Goal: Information Seeking & Learning: Learn about a topic

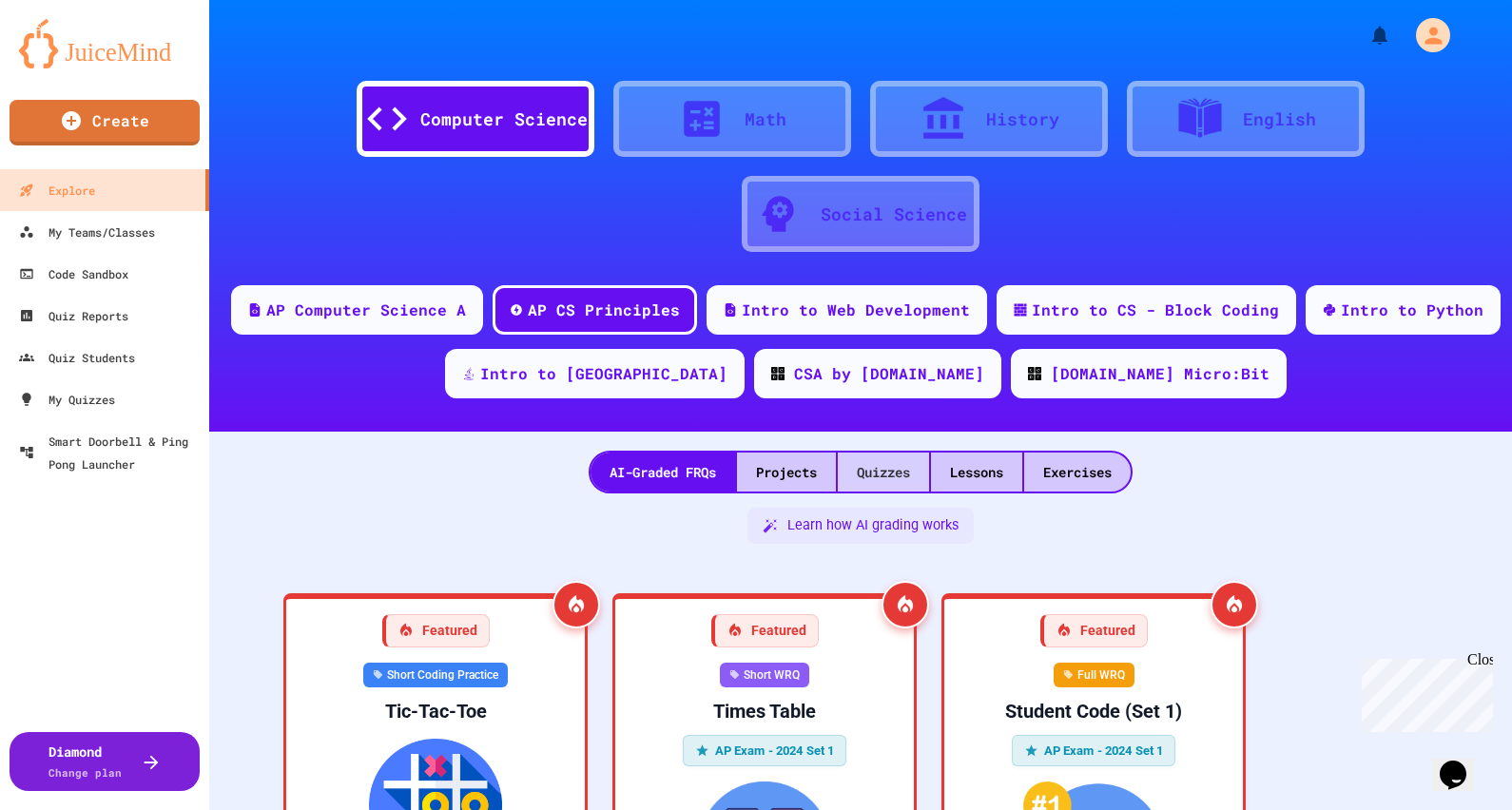
click at [883, 471] on div "Quizzes" at bounding box center [883, 471] width 91 height 39
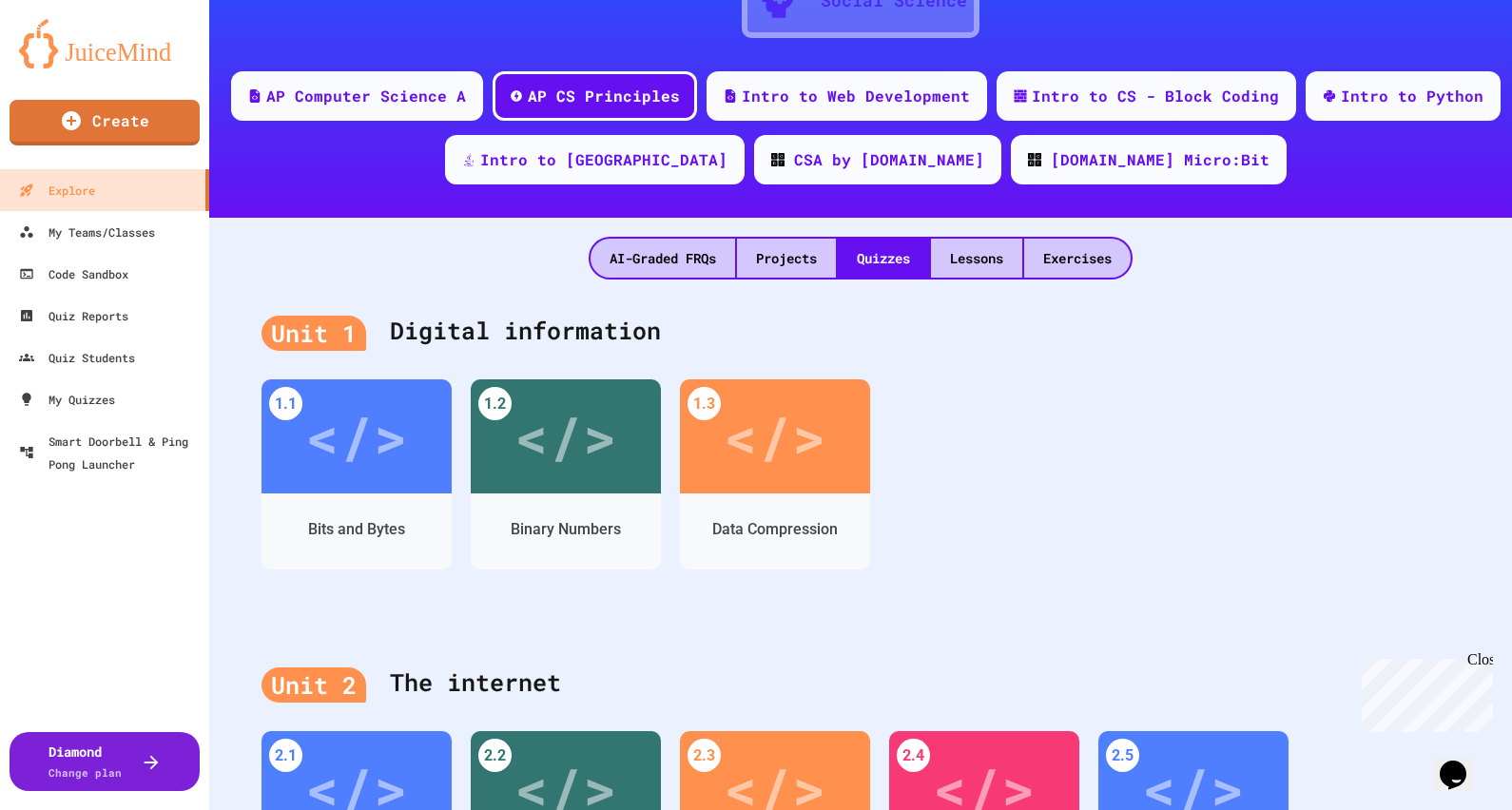
scroll to position [237, 0]
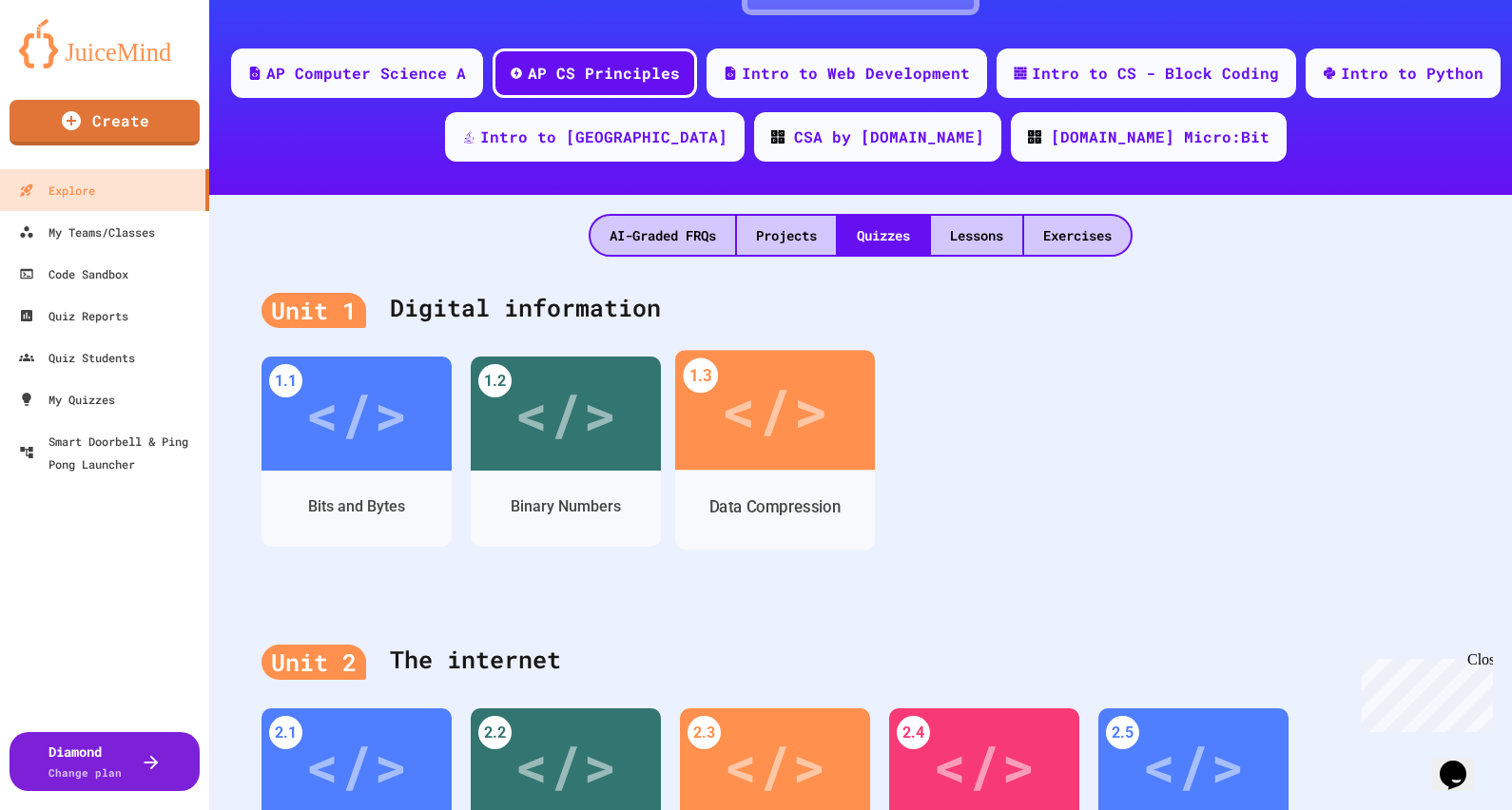
click at [823, 445] on div "</>" at bounding box center [774, 410] width 108 height 90
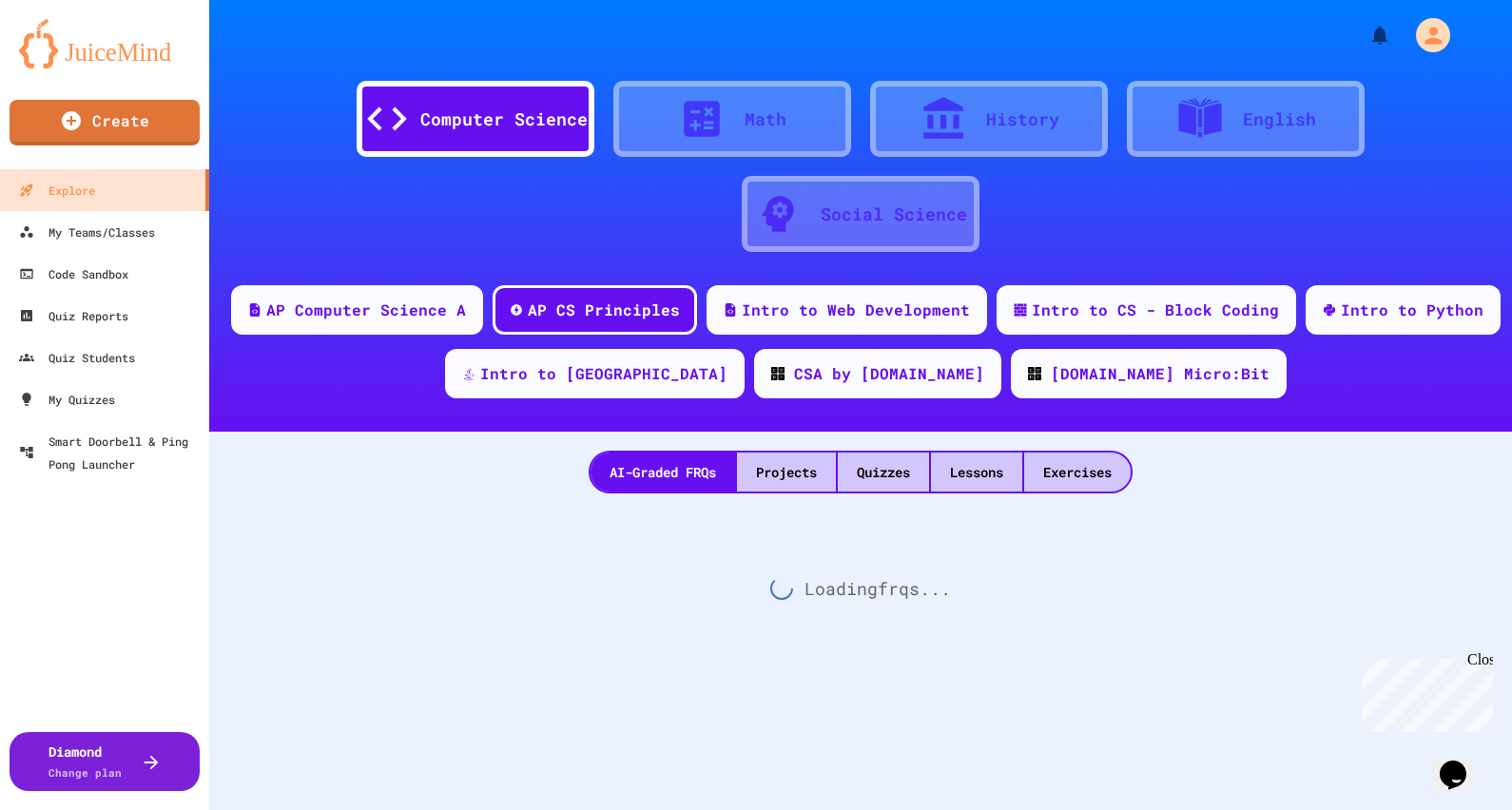
scroll to position [35, 0]
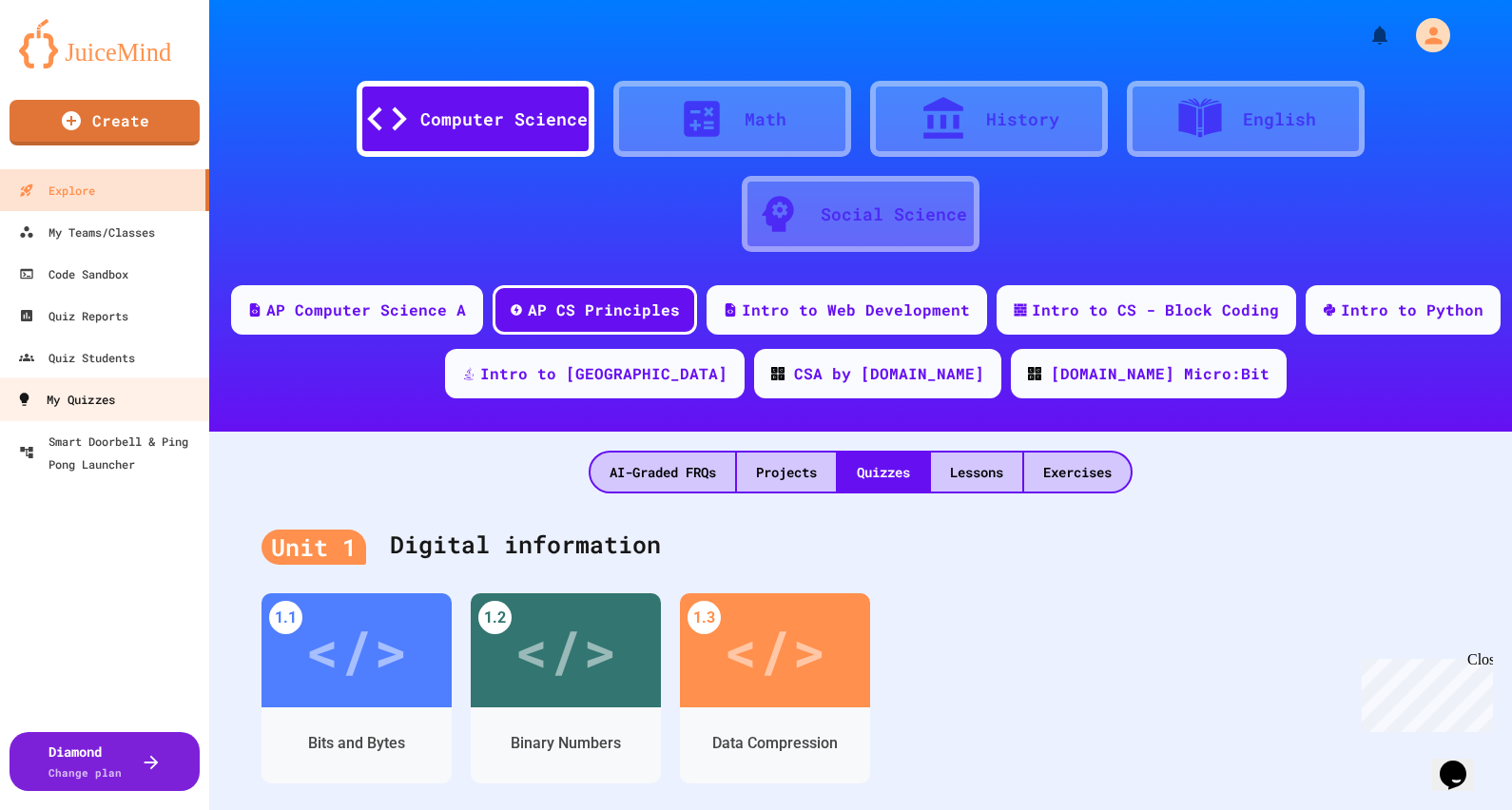
click at [115, 405] on div "My Quizzes" at bounding box center [65, 400] width 99 height 24
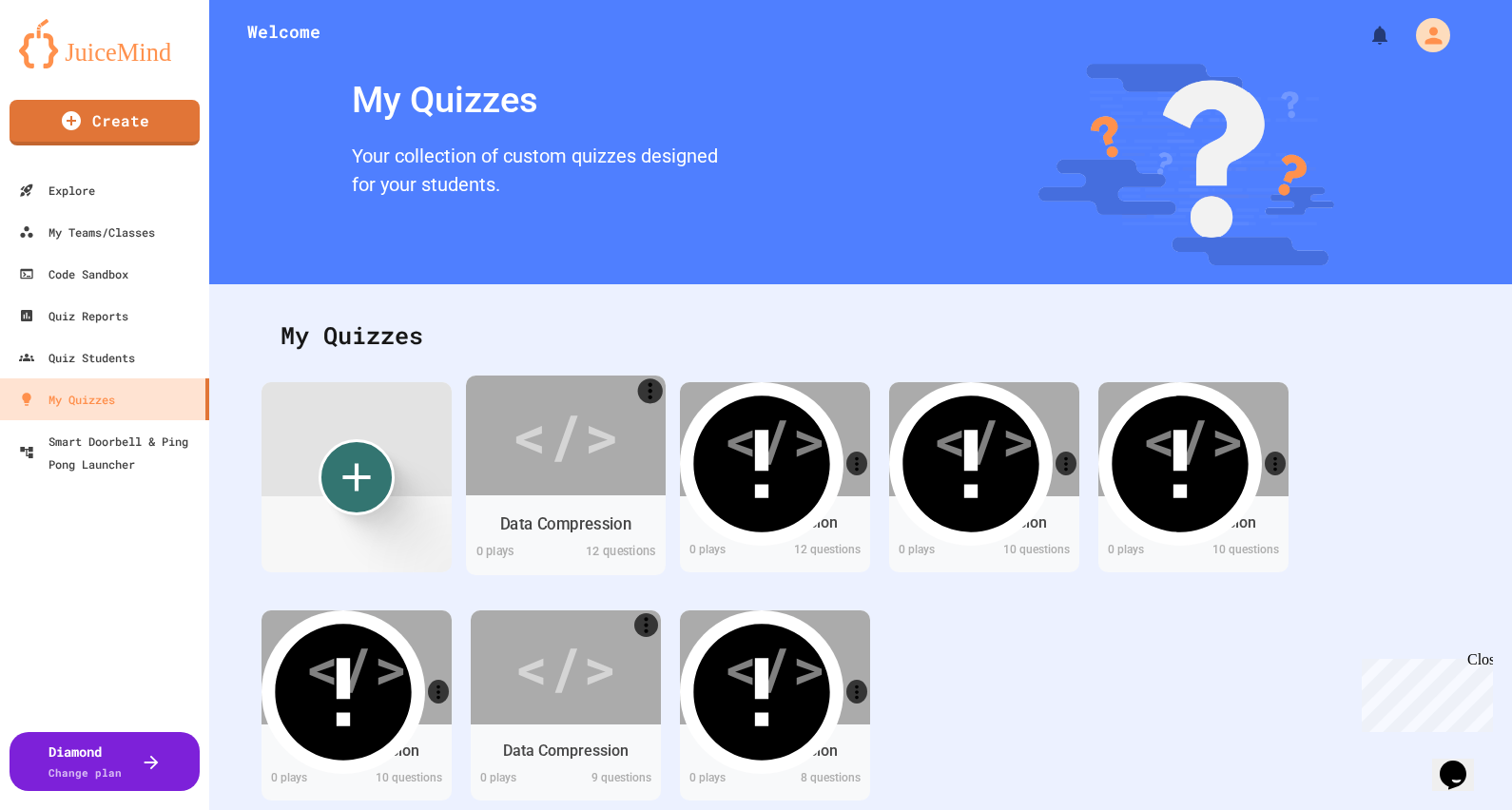
click at [590, 446] on div "</>" at bounding box center [565, 435] width 108 height 90
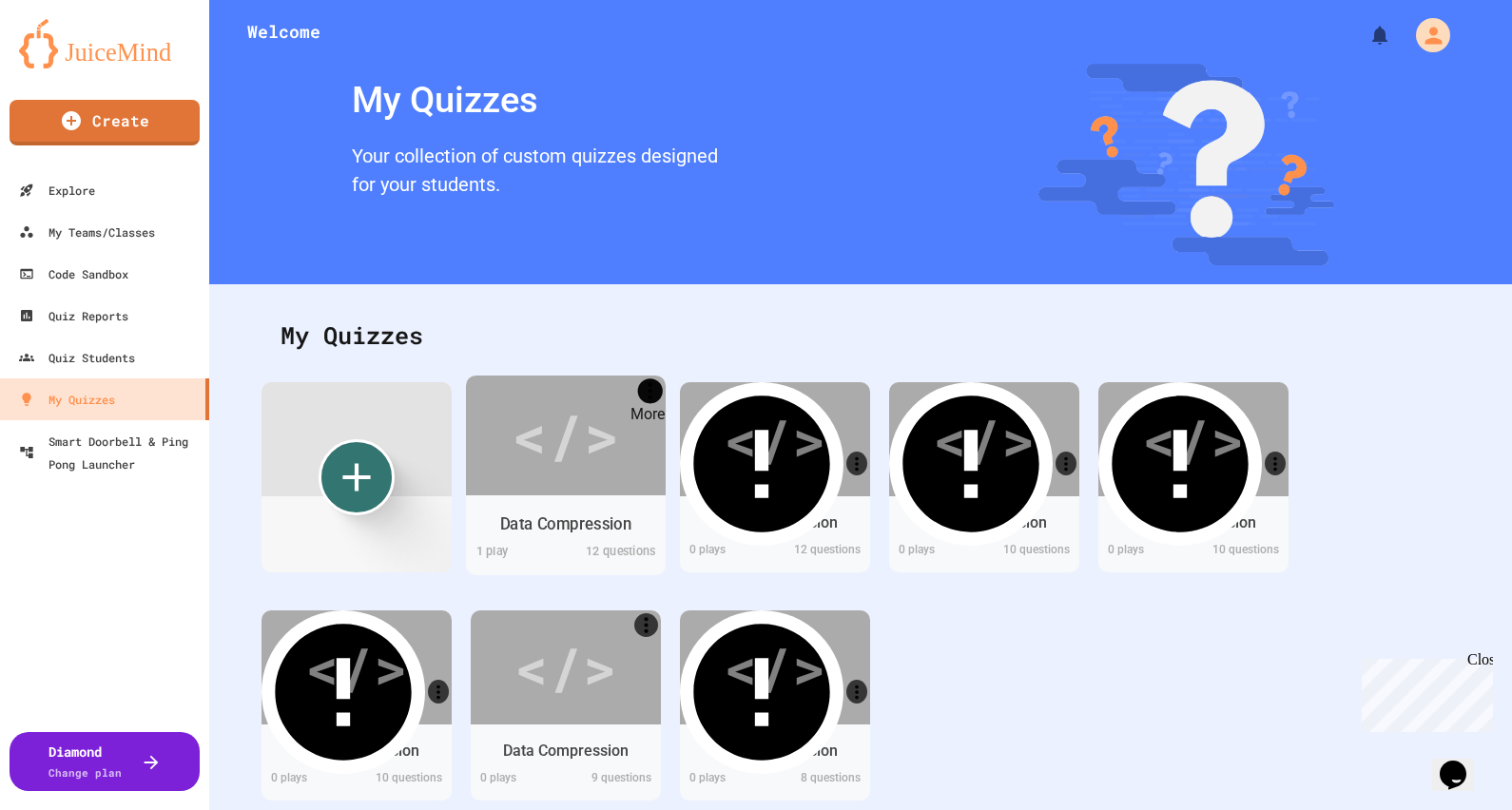
click at [651, 397] on icon "More" at bounding box center [650, 390] width 25 height 25
click at [573, 809] on div at bounding box center [756, 812] width 1512 height 0
click at [573, 481] on div "</>" at bounding box center [566, 434] width 199 height 120
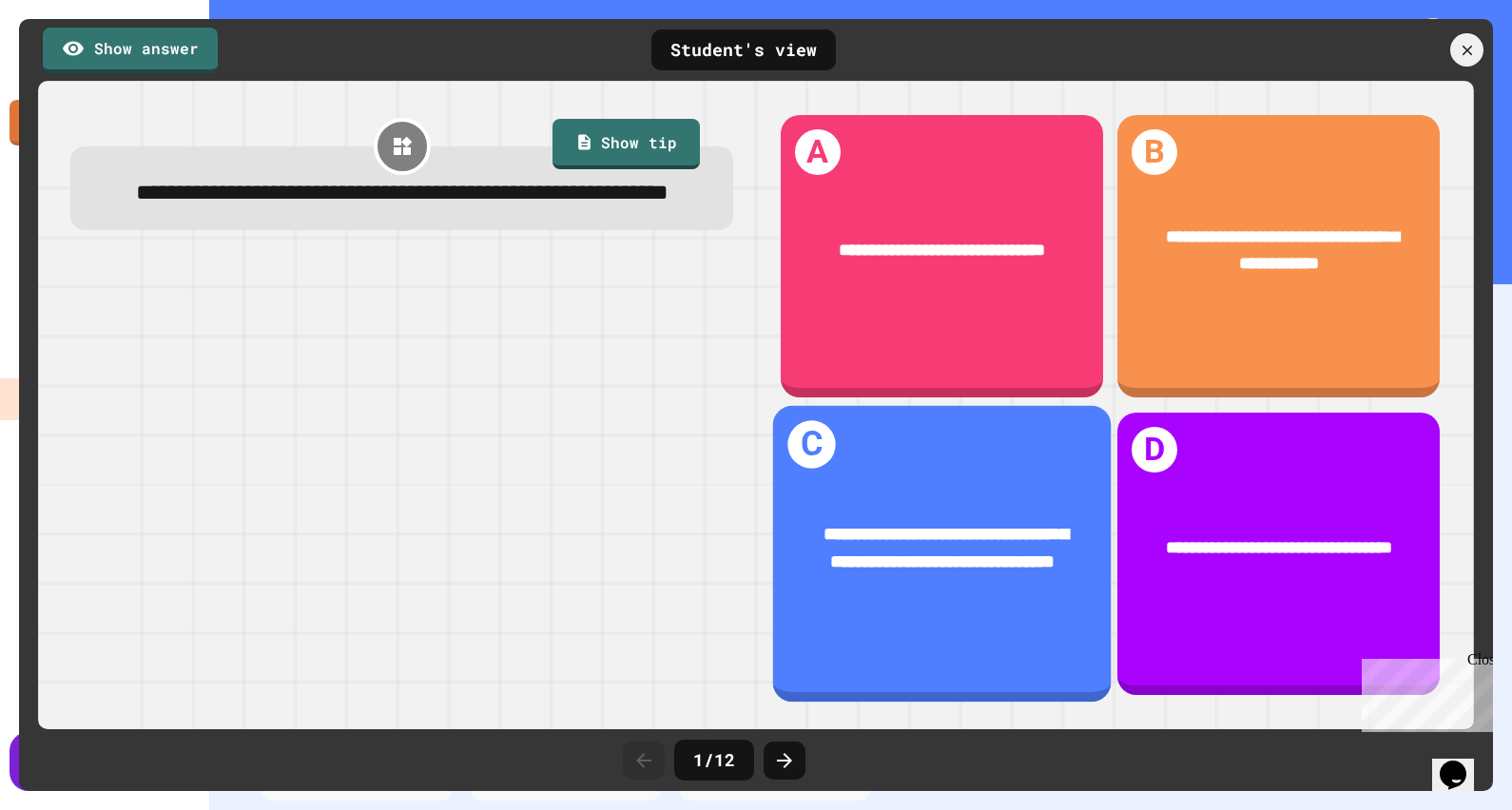
click at [887, 488] on div "**********" at bounding box center [941, 548] width 339 height 127
click at [815, 438] on h1 "C" at bounding box center [811, 445] width 47 height 47
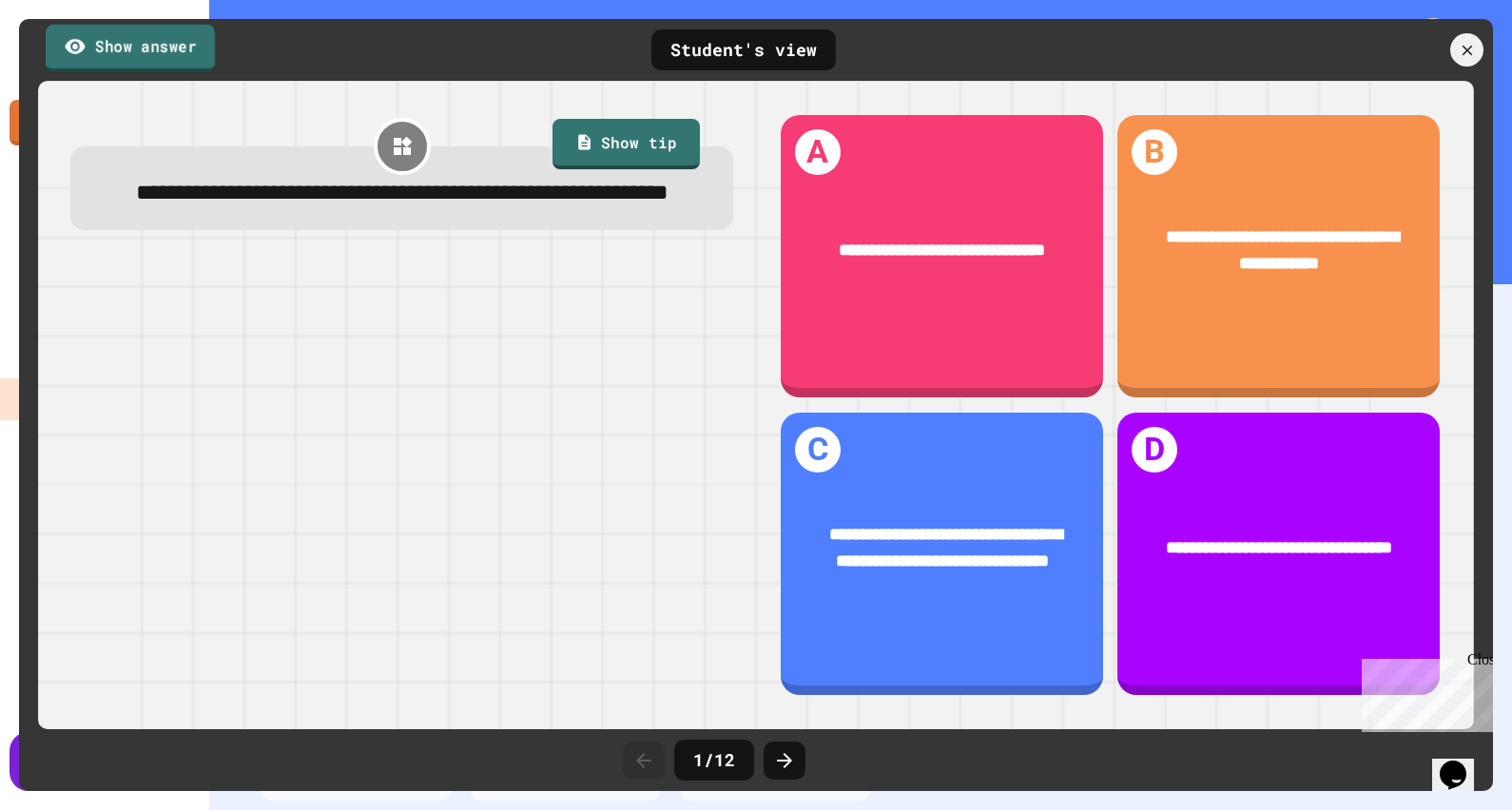
click at [172, 44] on link "Show answer" at bounding box center [129, 47] width 169 height 47
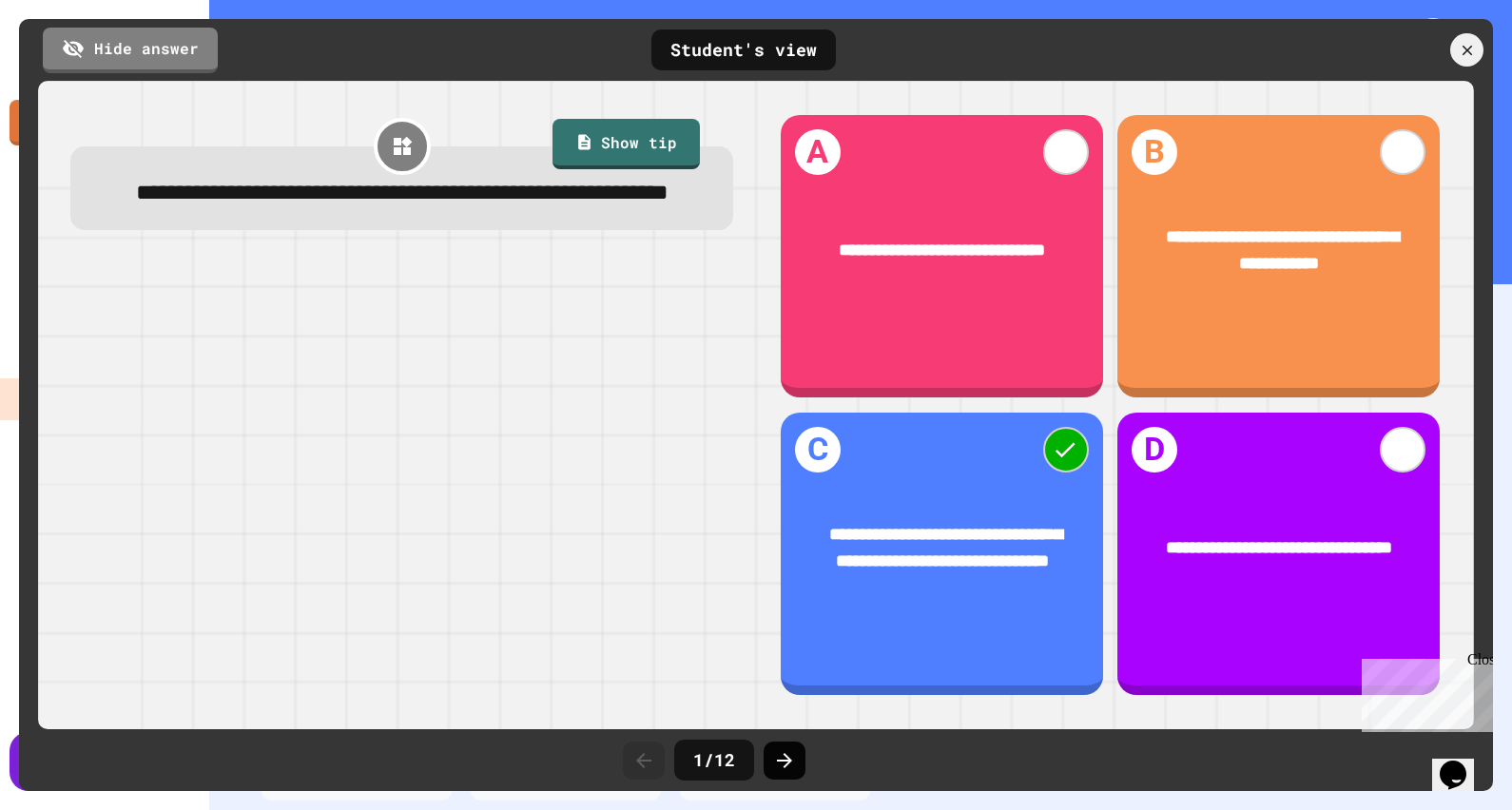
click at [775, 764] on icon at bounding box center [784, 761] width 23 height 23
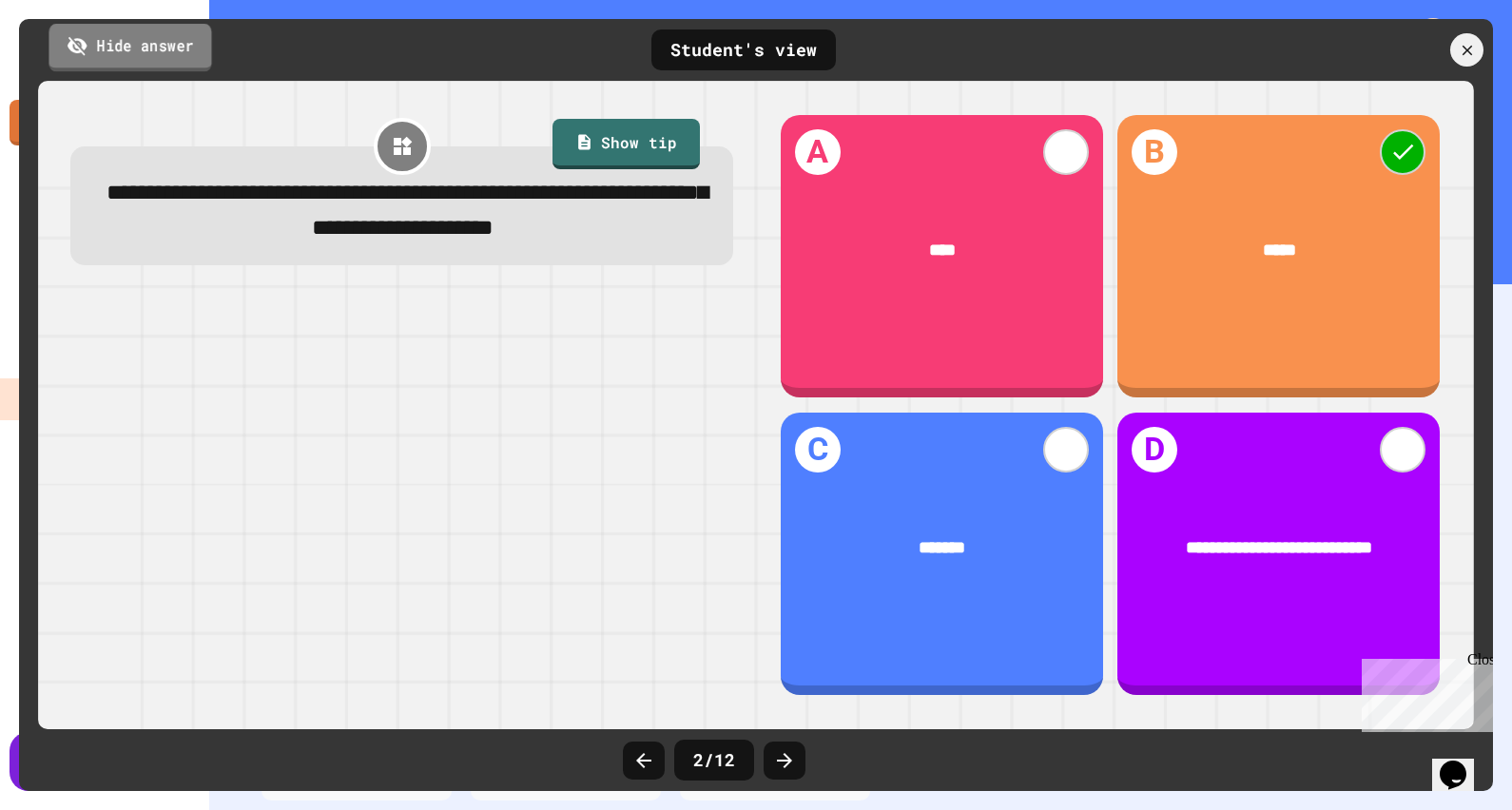
click at [157, 54] on link "Hide answer" at bounding box center [129, 47] width 163 height 47
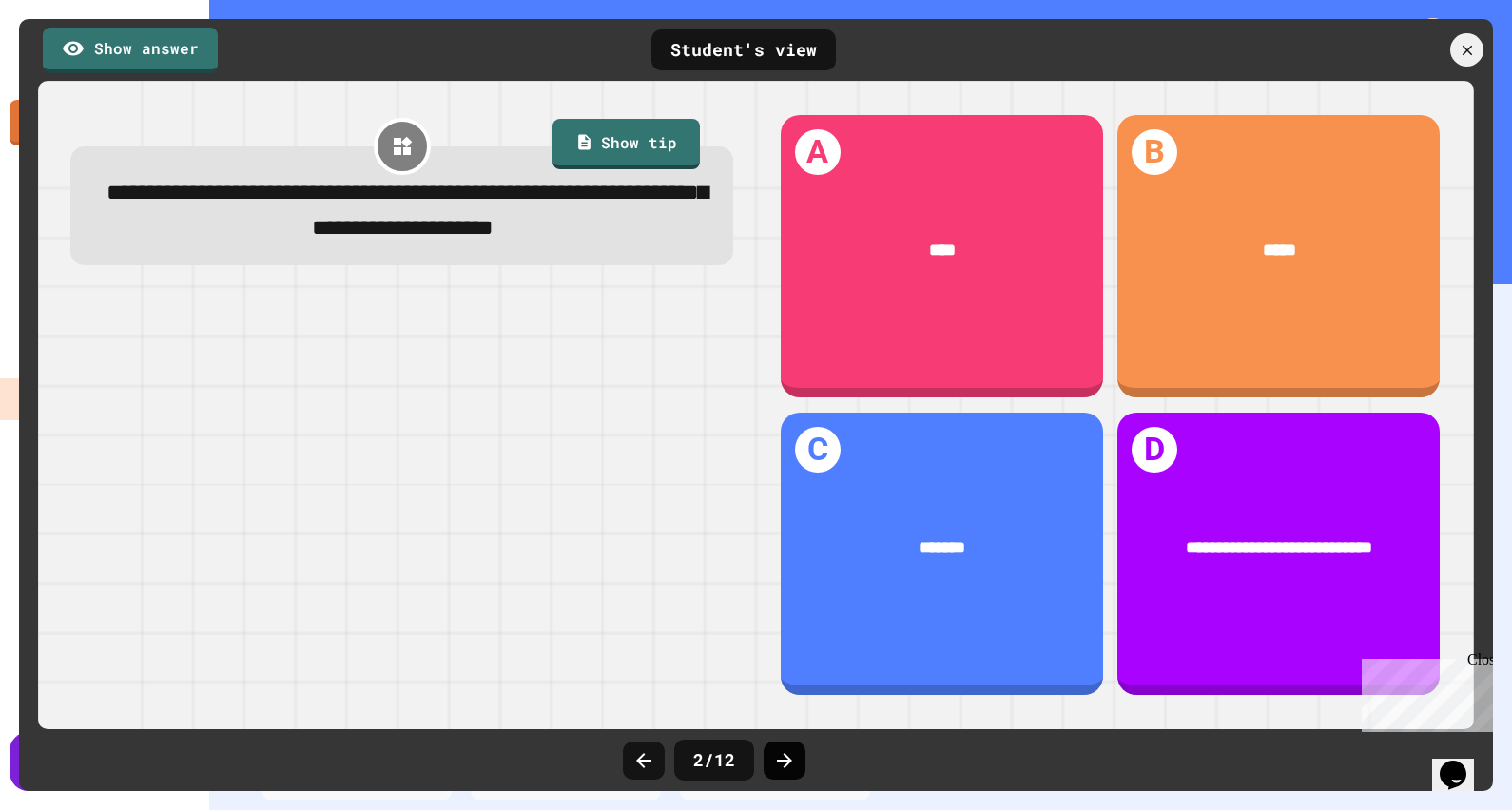
click at [777, 760] on icon at bounding box center [784, 761] width 15 height 15
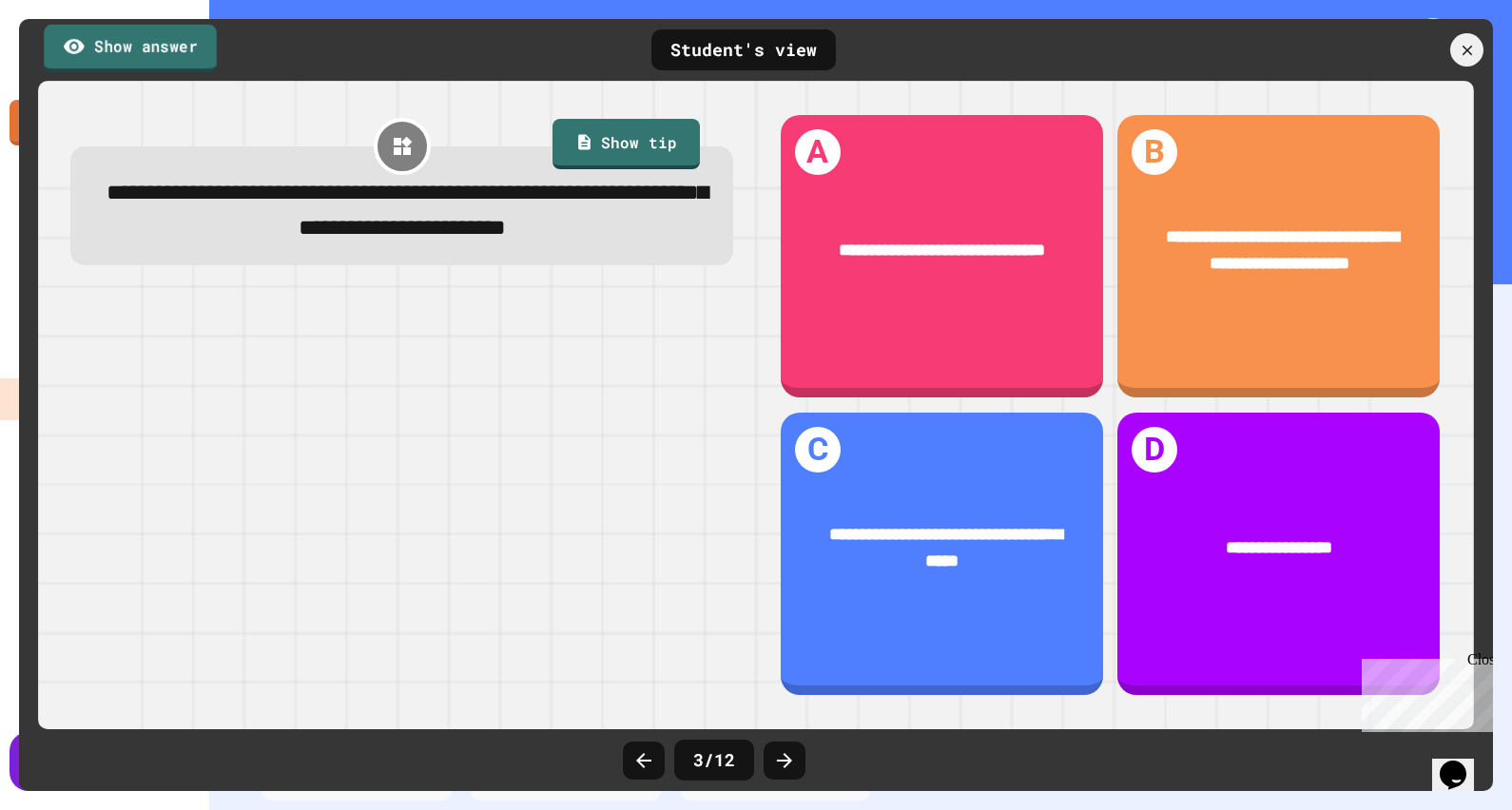
click at [166, 51] on link "Show answer" at bounding box center [129, 47] width 173 height 47
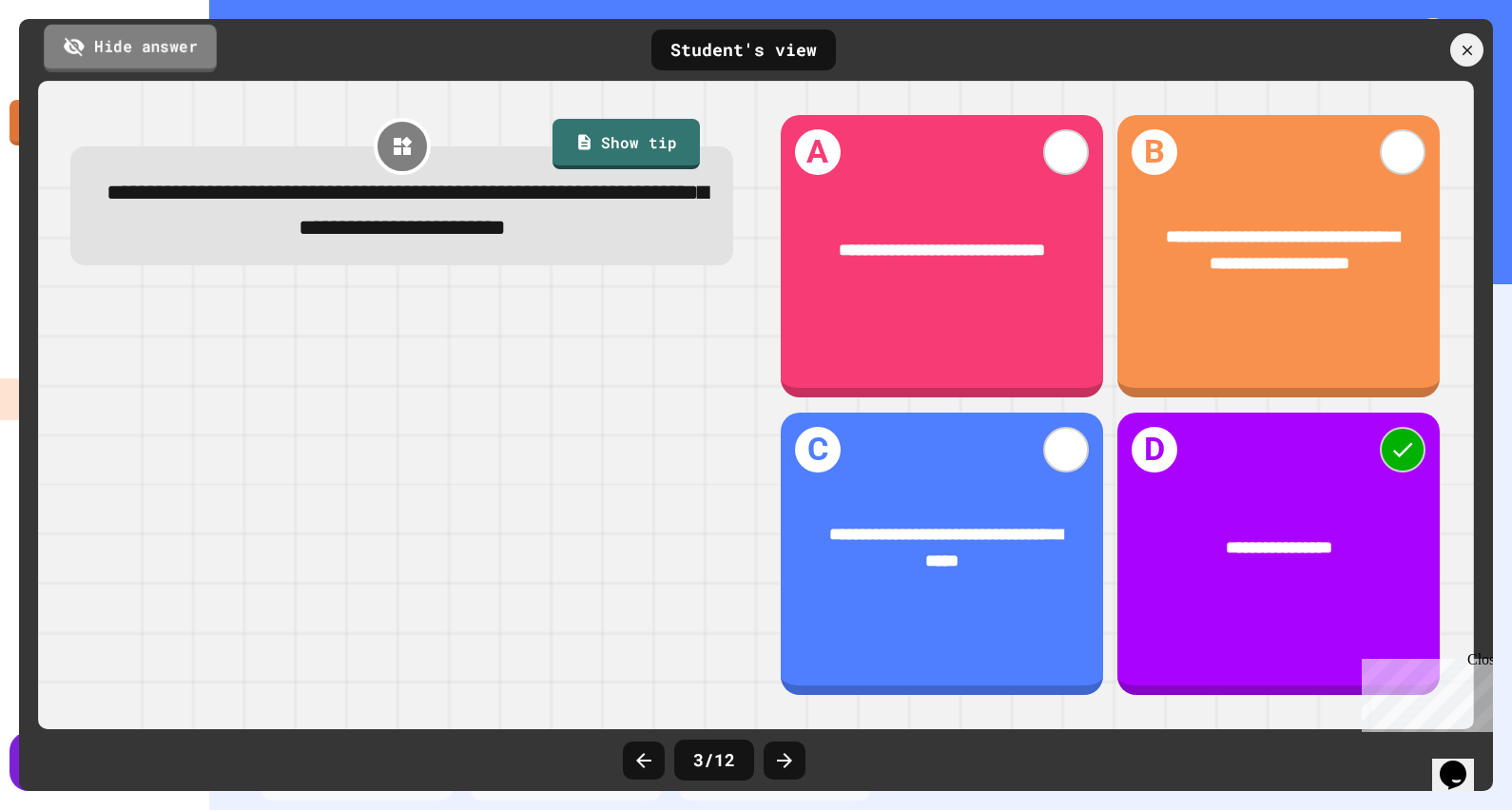
click at [166, 51] on link "Hide answer" at bounding box center [129, 47] width 173 height 47
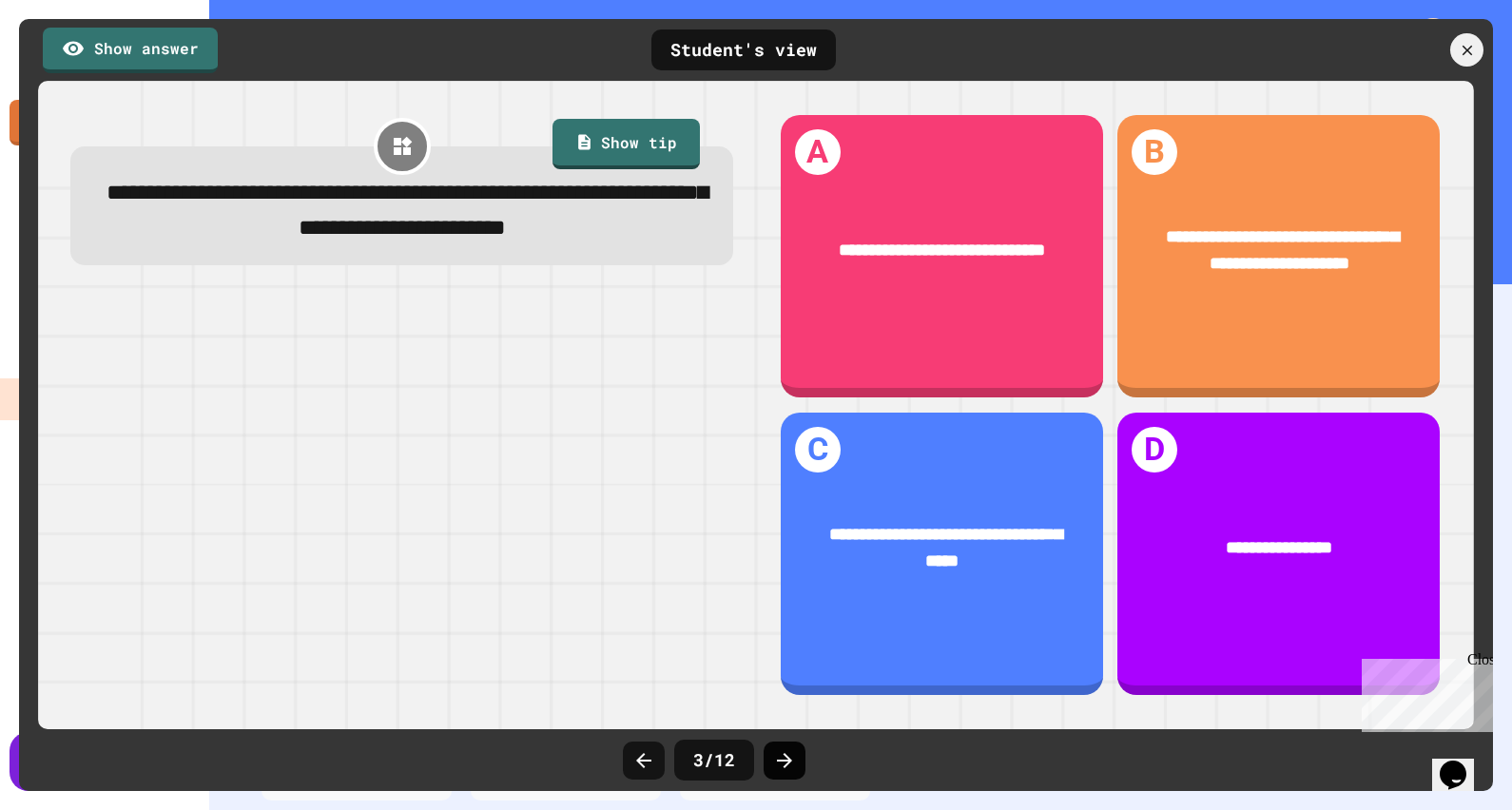
click at [791, 754] on icon at bounding box center [784, 761] width 23 height 23
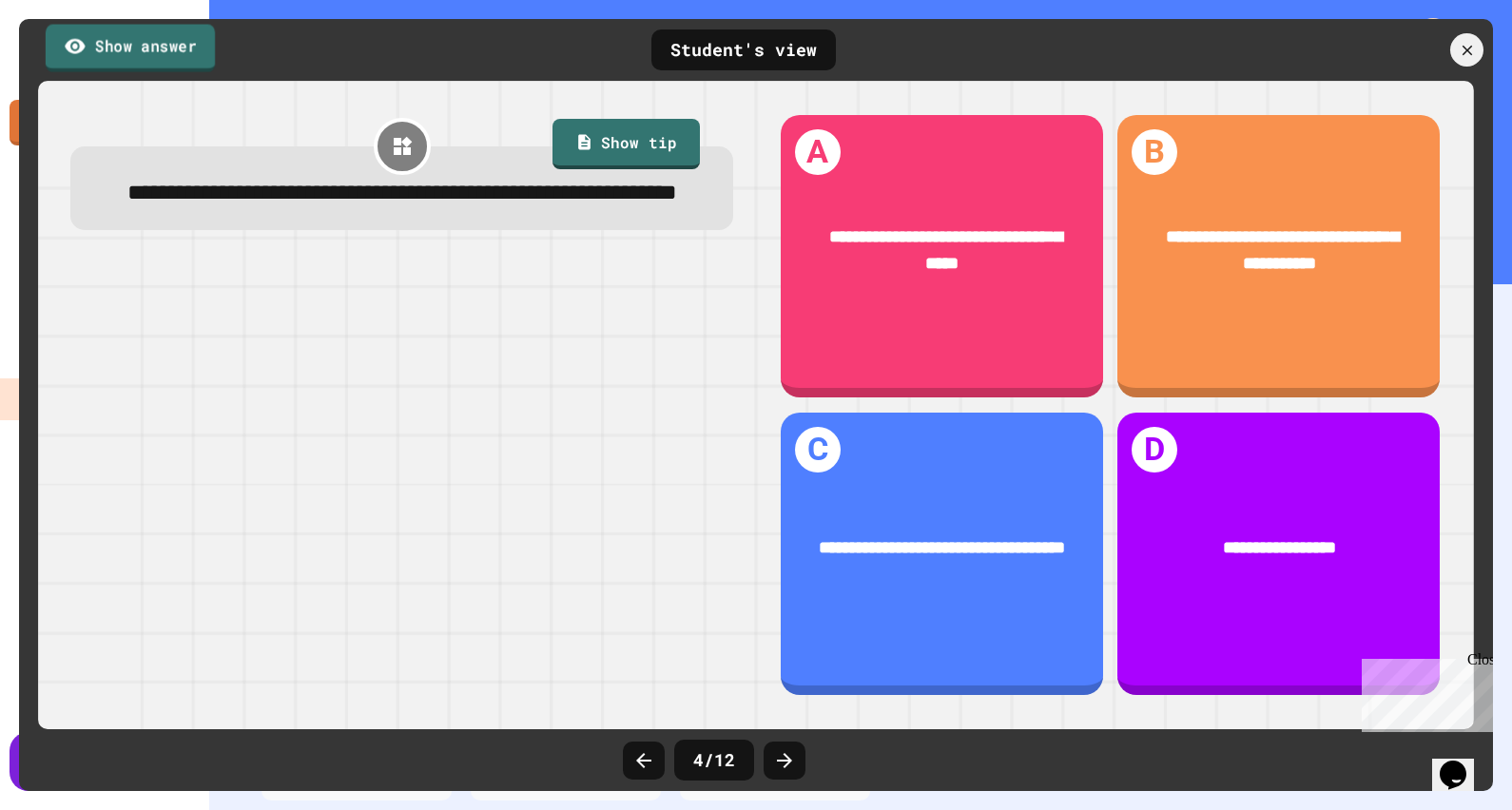
click at [178, 54] on link "Show answer" at bounding box center [129, 47] width 169 height 47
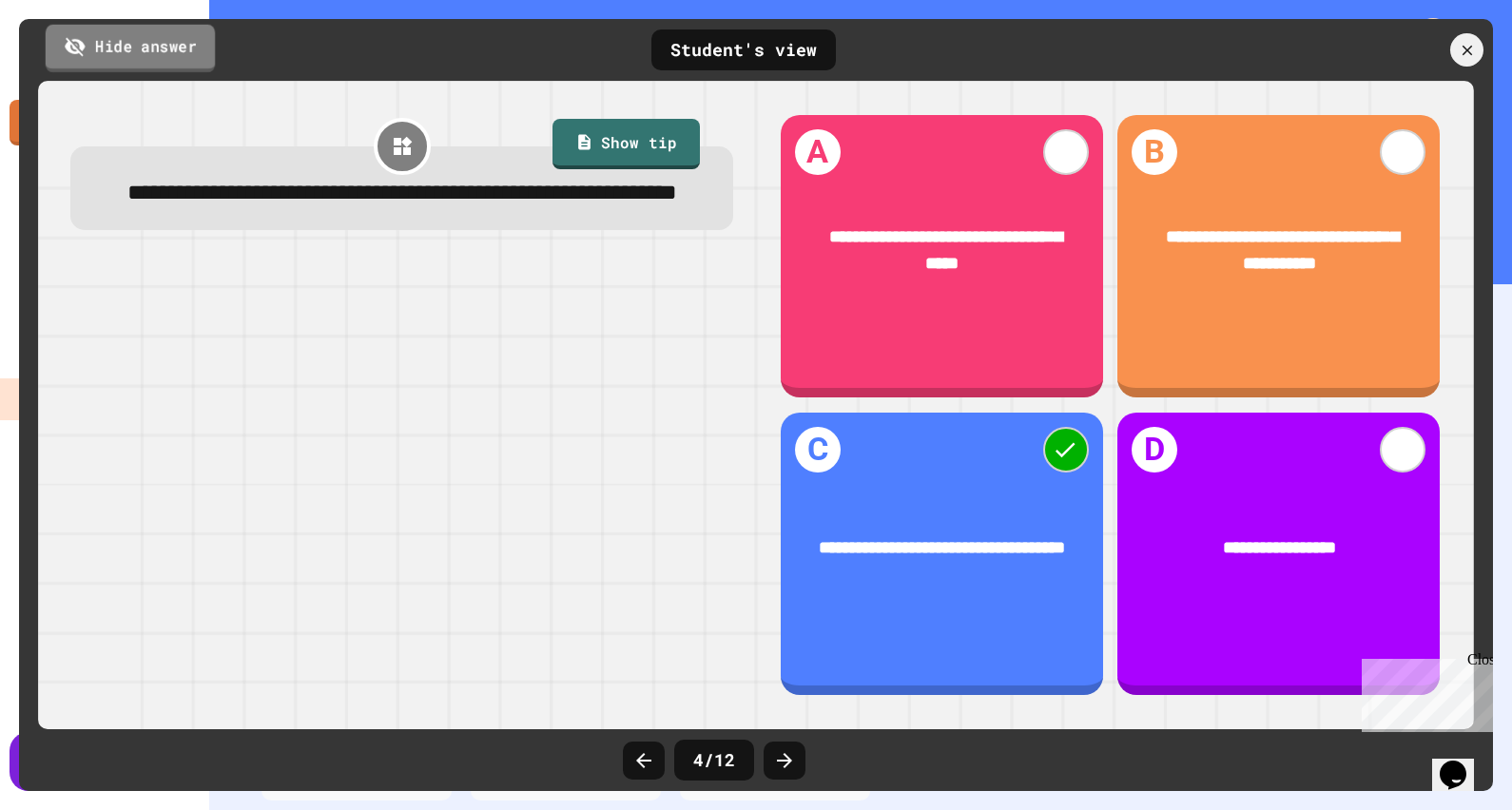
click at [152, 39] on link "Hide answer" at bounding box center [129, 47] width 169 height 47
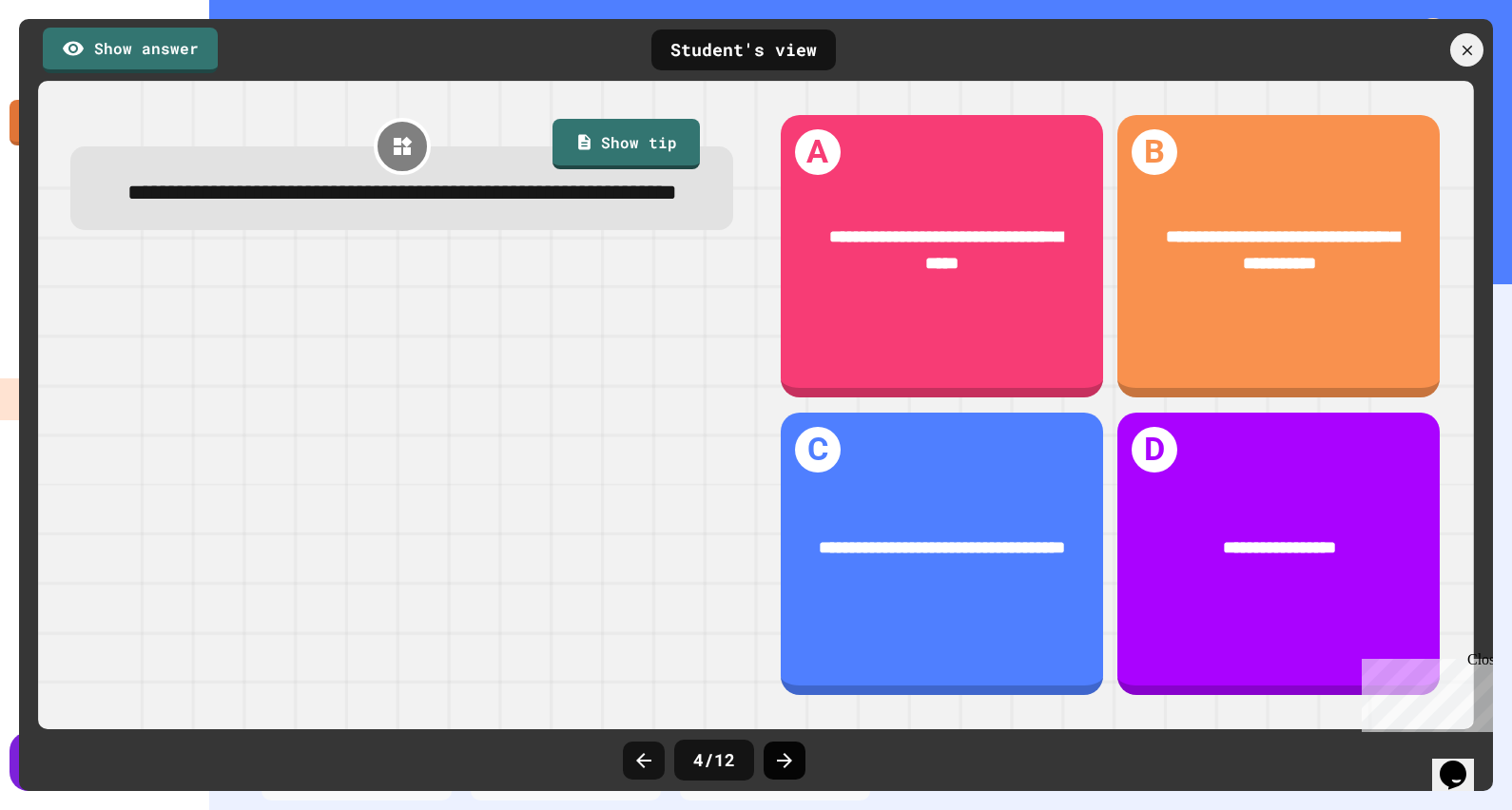
click at [794, 769] on icon at bounding box center [784, 761] width 23 height 23
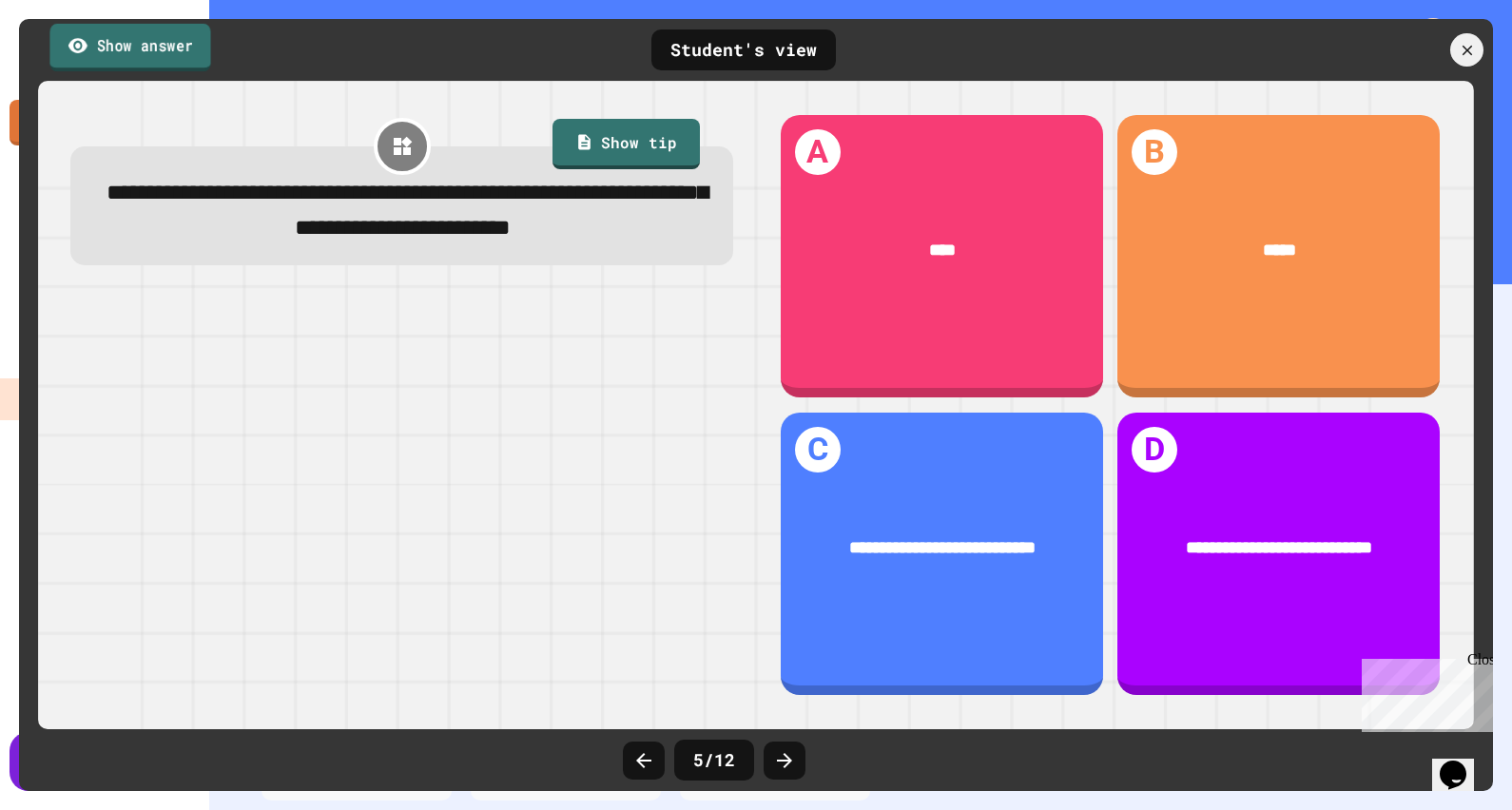
click at [171, 42] on link "Show answer" at bounding box center [129, 46] width 161 height 47
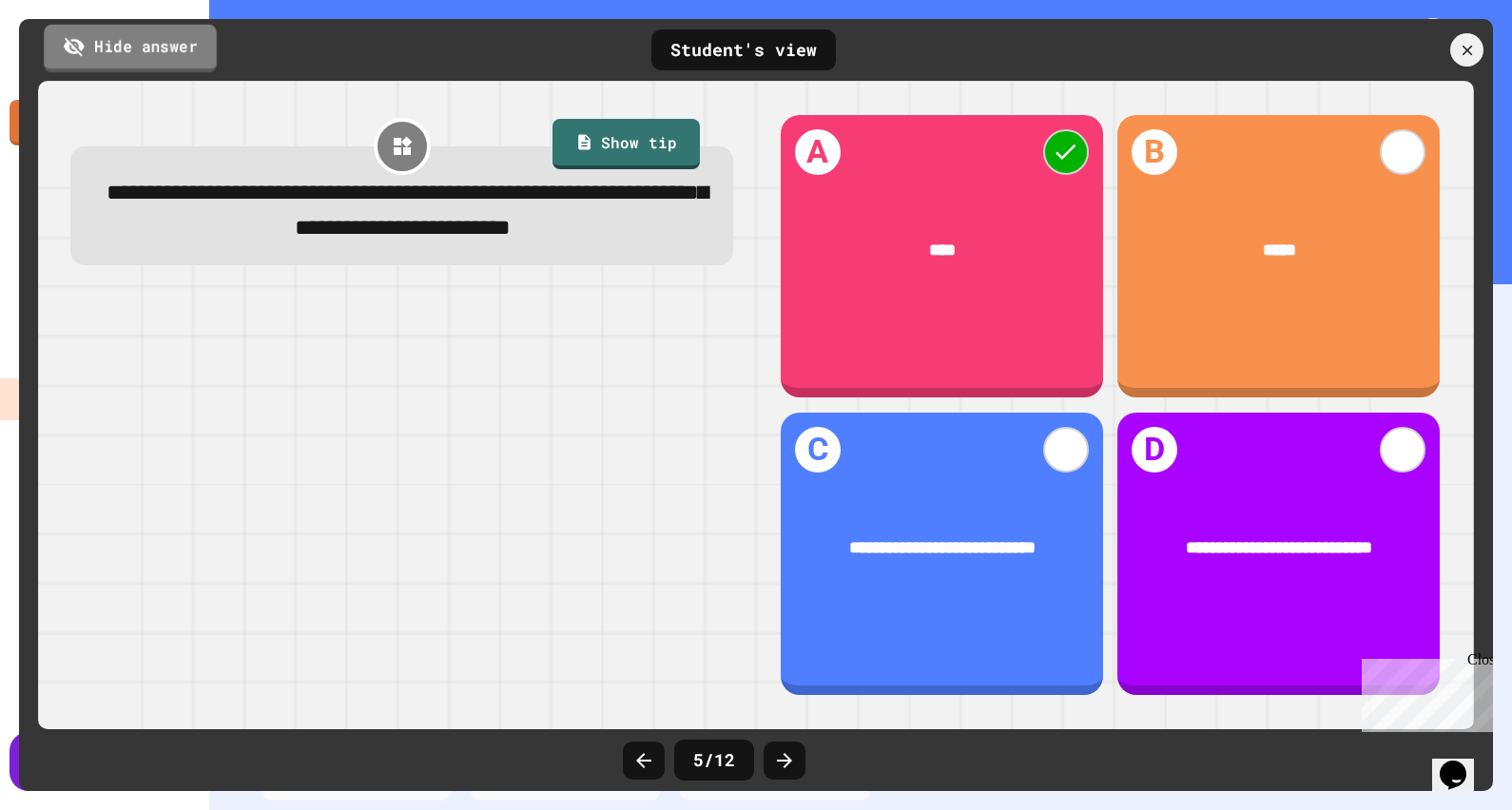
click at [154, 39] on link "Hide answer" at bounding box center [129, 47] width 173 height 47
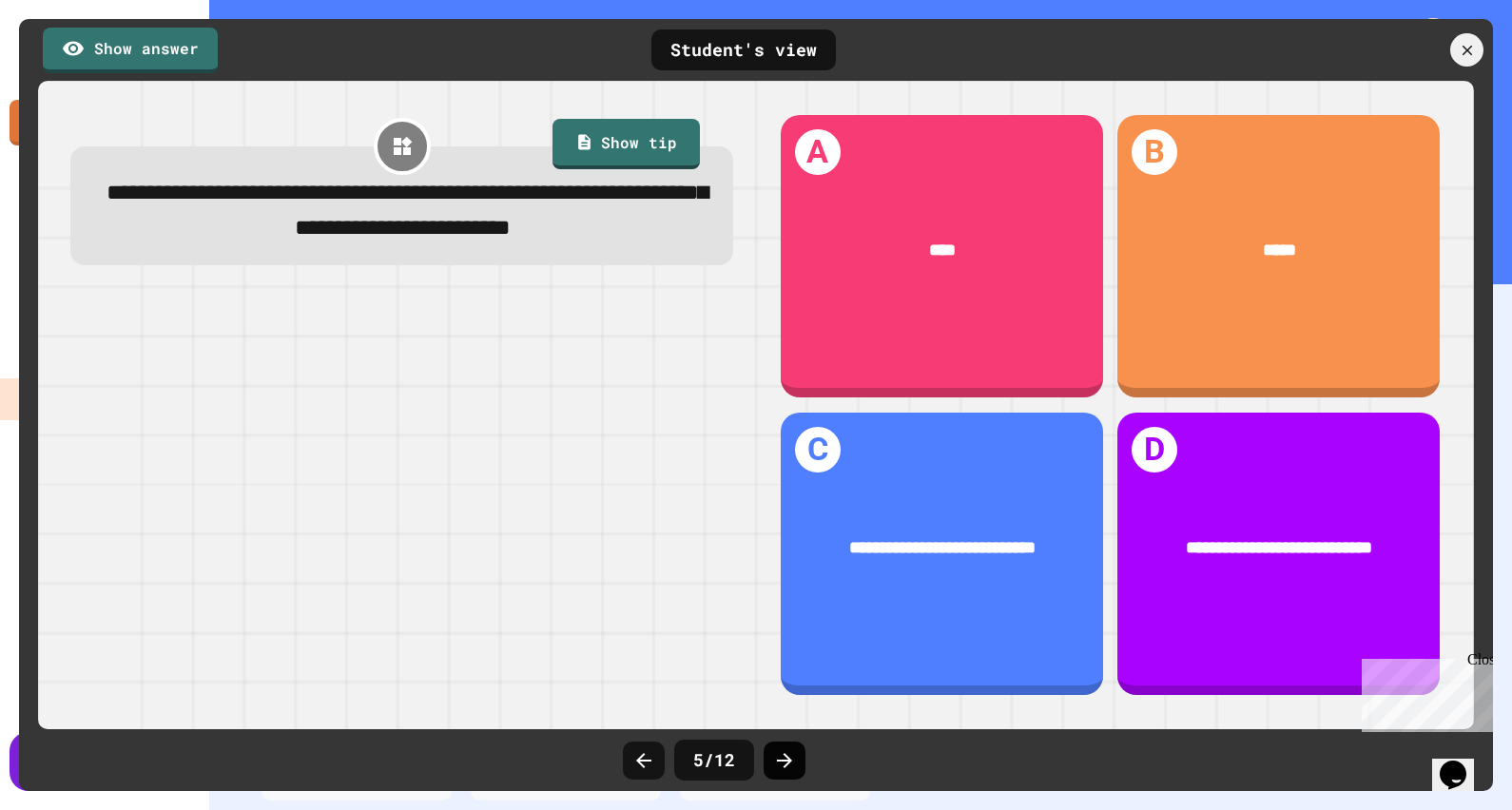
click at [795, 754] on div at bounding box center [784, 761] width 41 height 39
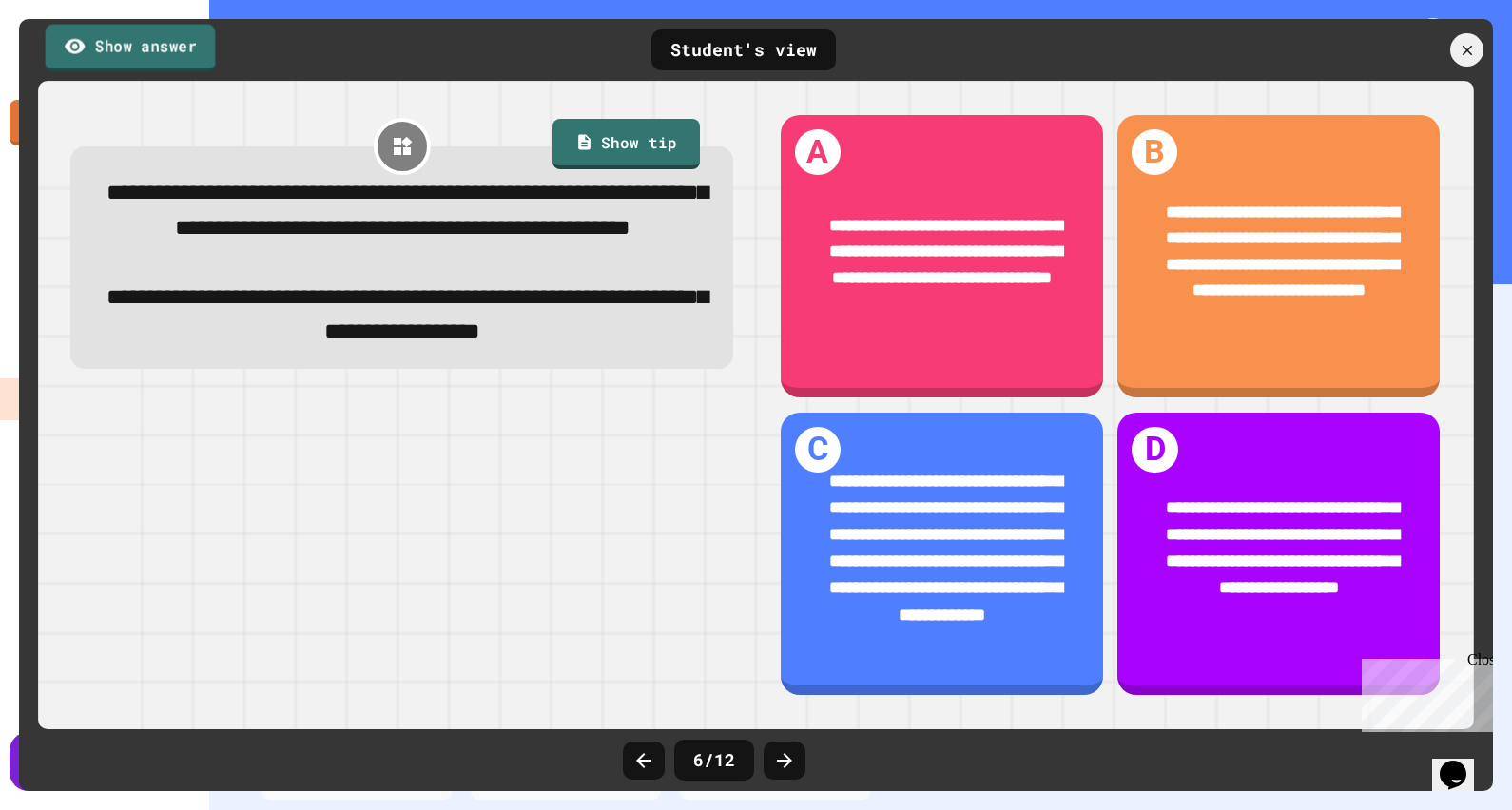
click at [162, 51] on link "Show answer" at bounding box center [130, 47] width 170 height 47
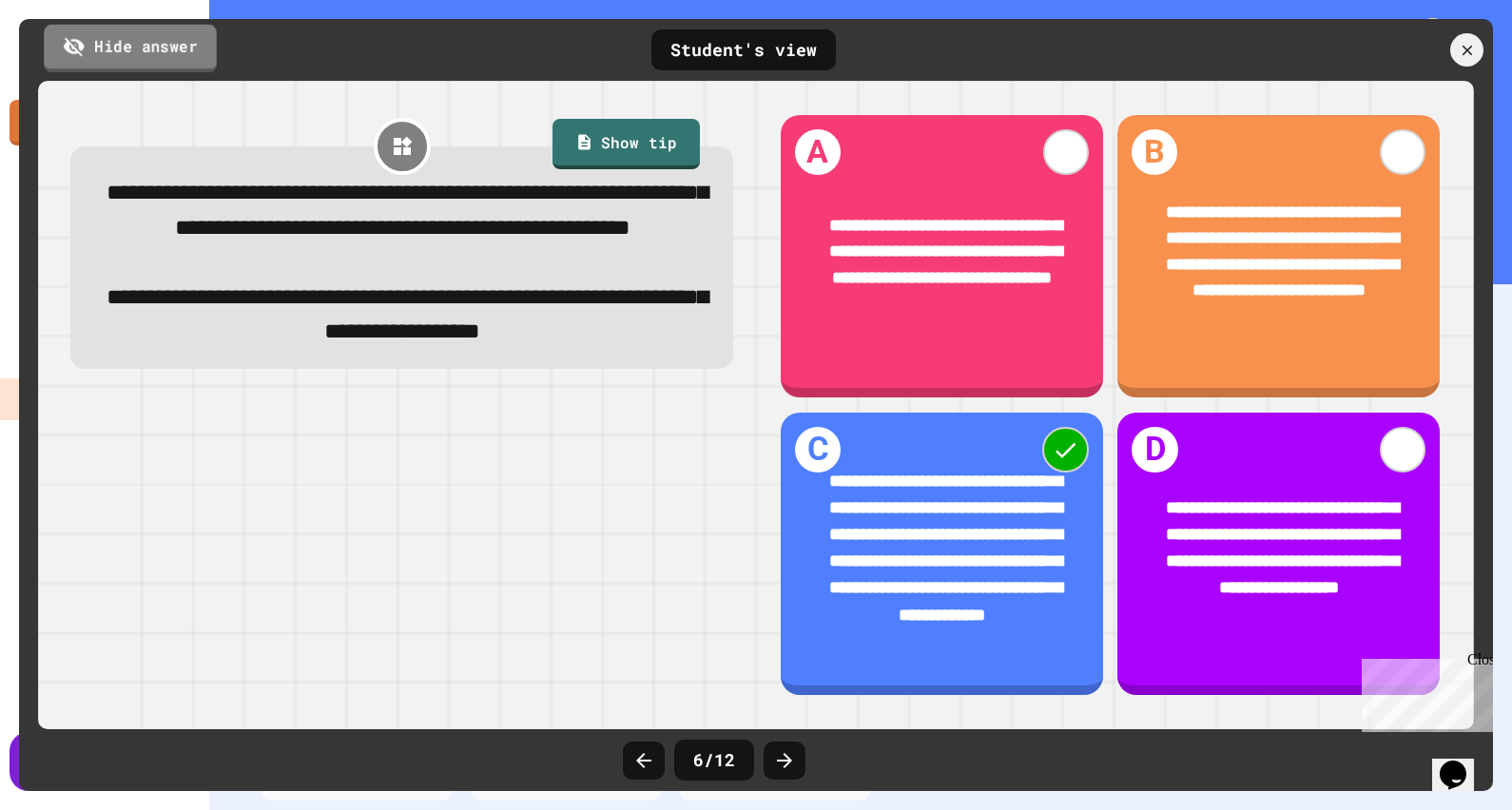
click at [162, 49] on link "Hide answer" at bounding box center [129, 47] width 173 height 47
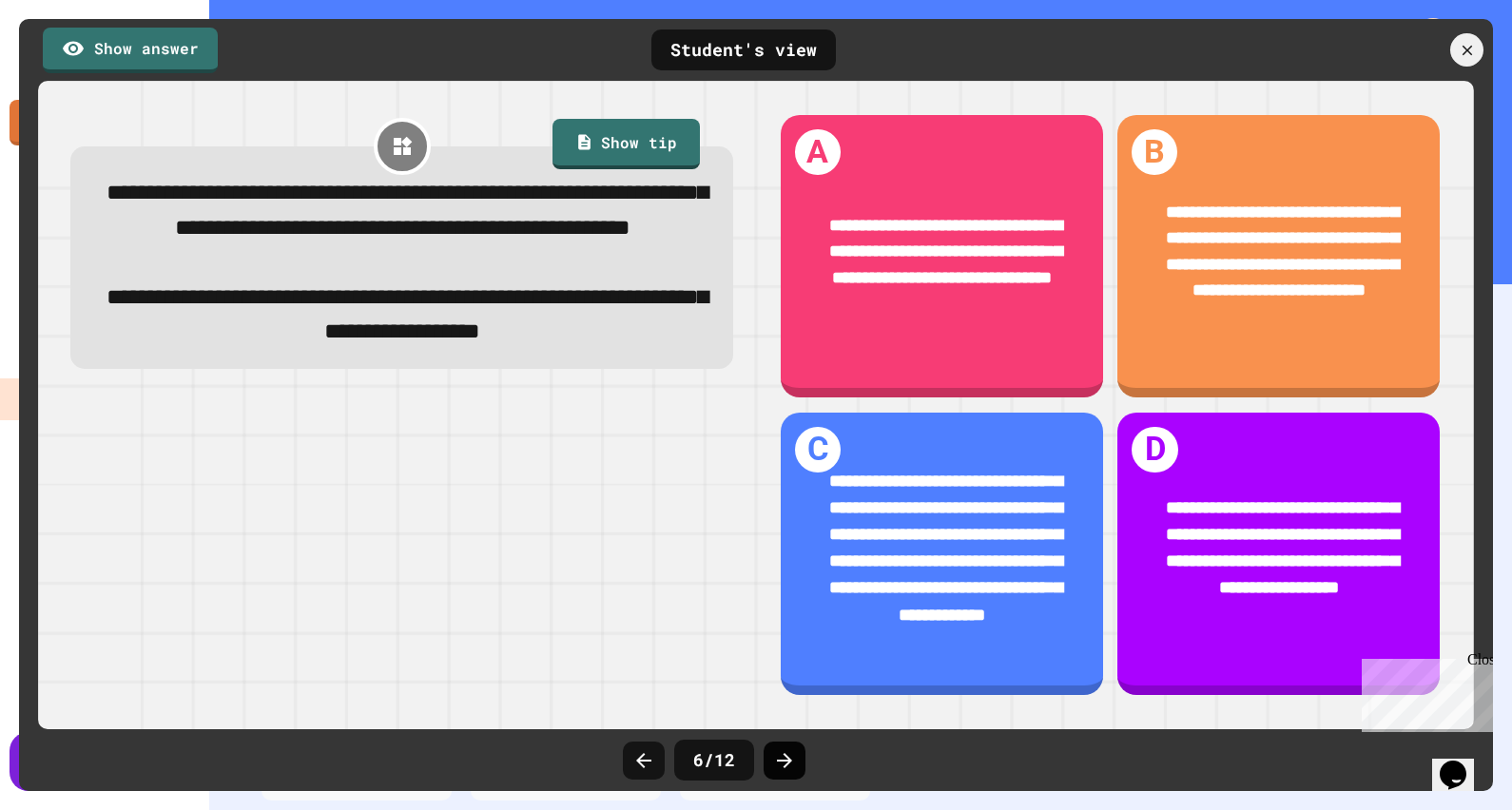
click at [781, 766] on icon at bounding box center [784, 761] width 23 height 23
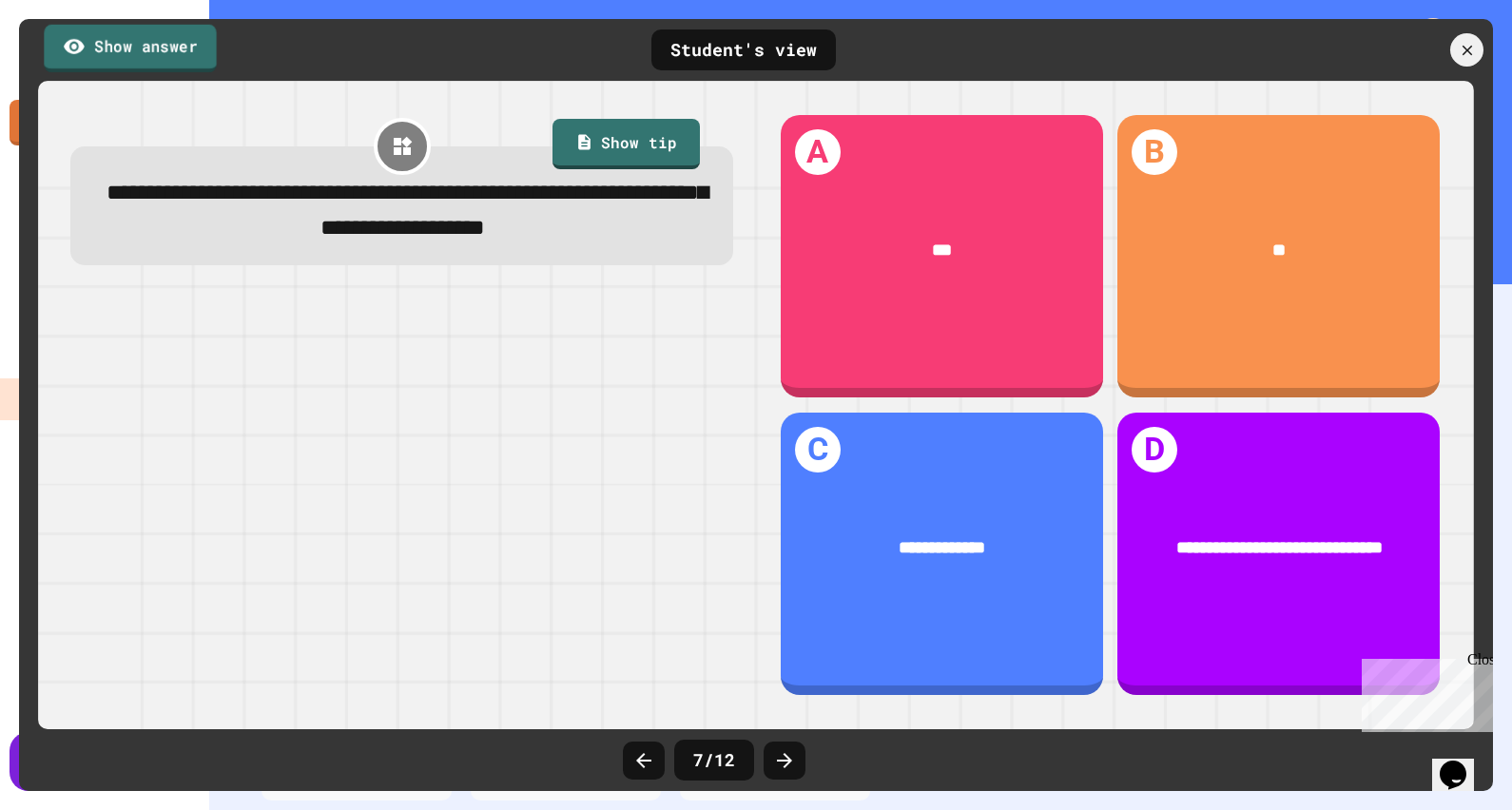
click at [198, 46] on link "Show answer" at bounding box center [129, 47] width 172 height 47
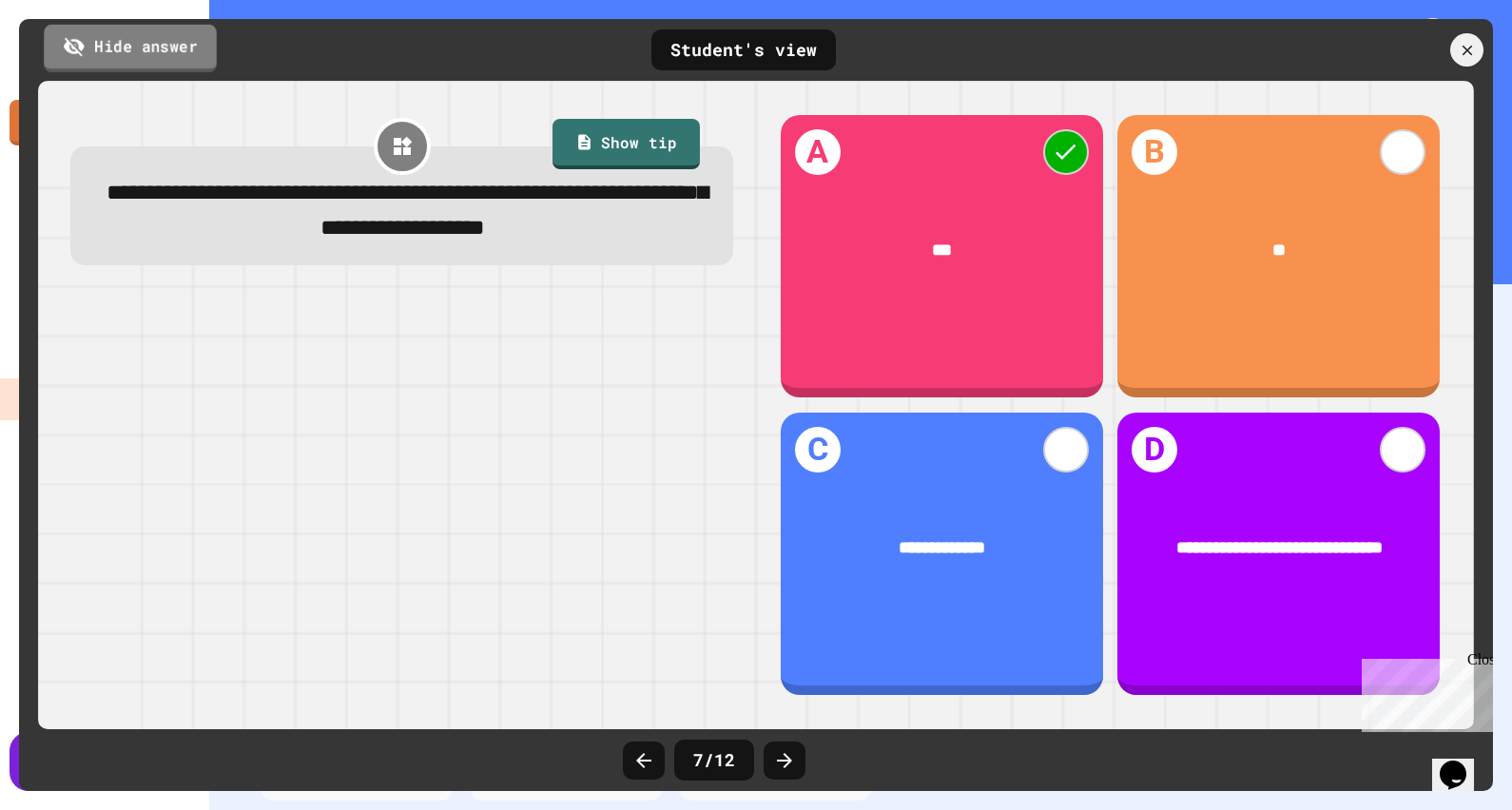
click at [180, 39] on link "Hide answer" at bounding box center [129, 47] width 173 height 47
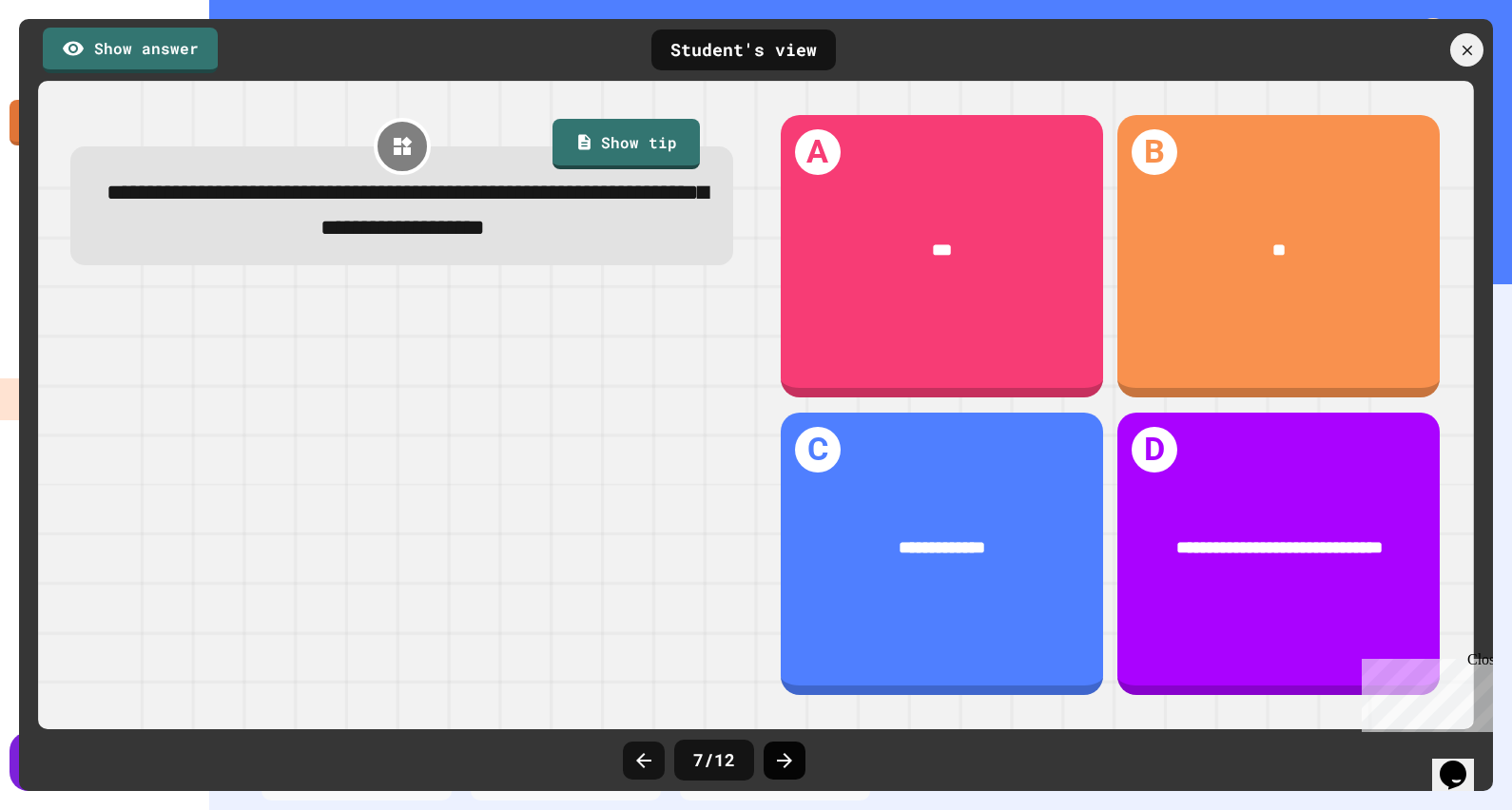
click at [782, 756] on icon at bounding box center [784, 761] width 23 height 23
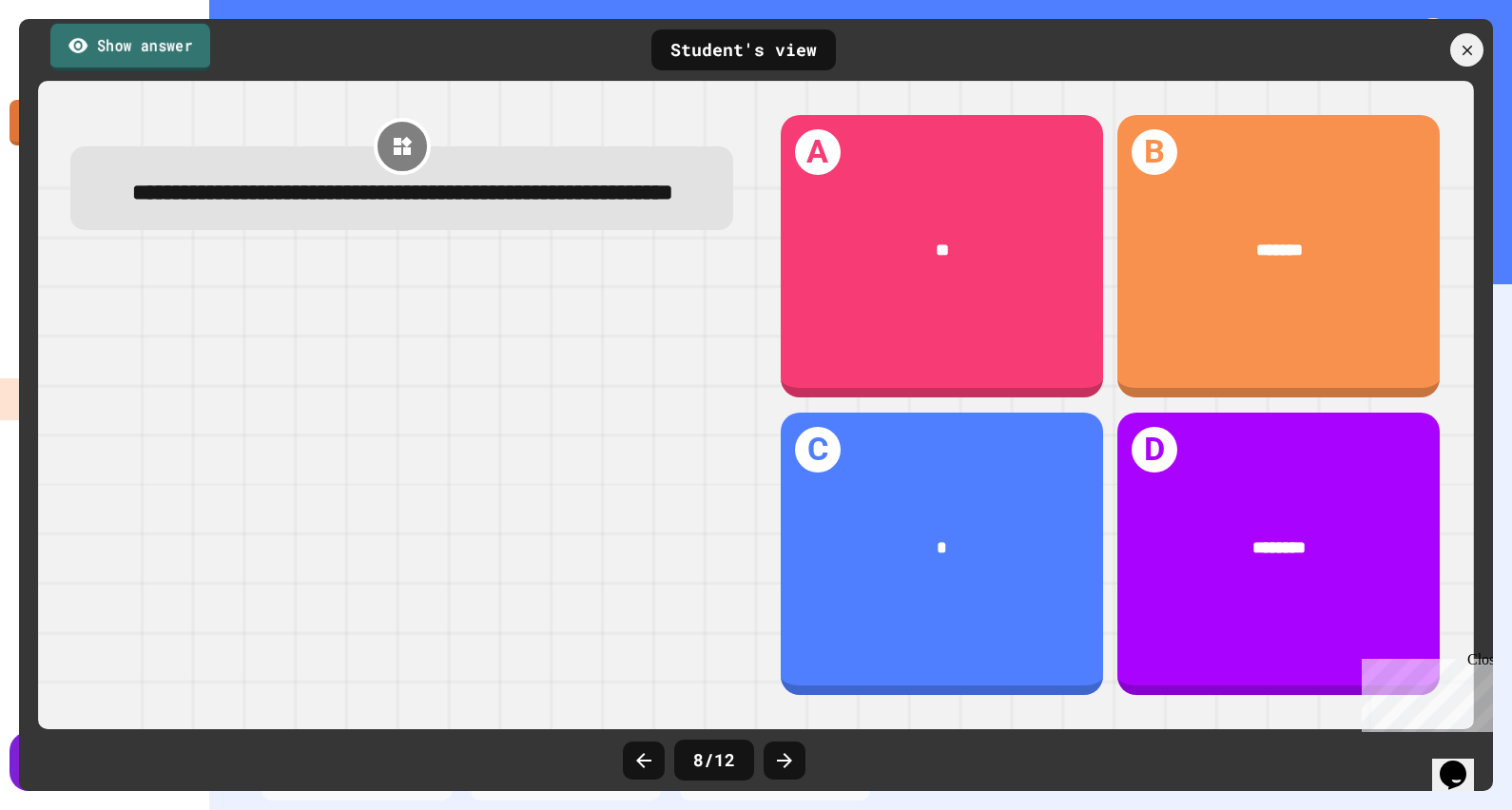
click at [189, 42] on link "Show answer" at bounding box center [130, 46] width 160 height 47
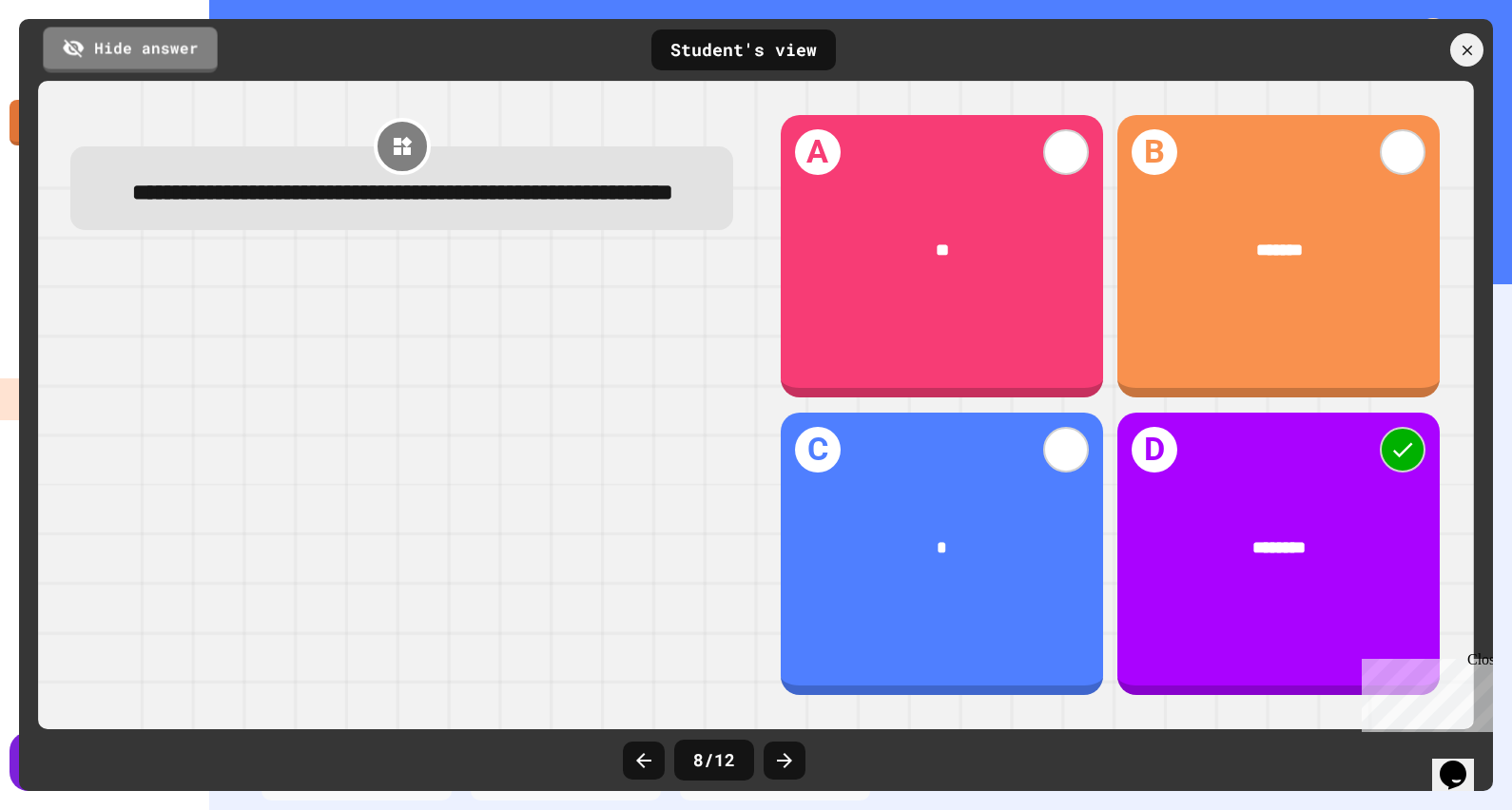
click at [19, 405] on div at bounding box center [19, 405] width 0 height 0
click at [170, 51] on link "Hide answer" at bounding box center [129, 48] width 177 height 47
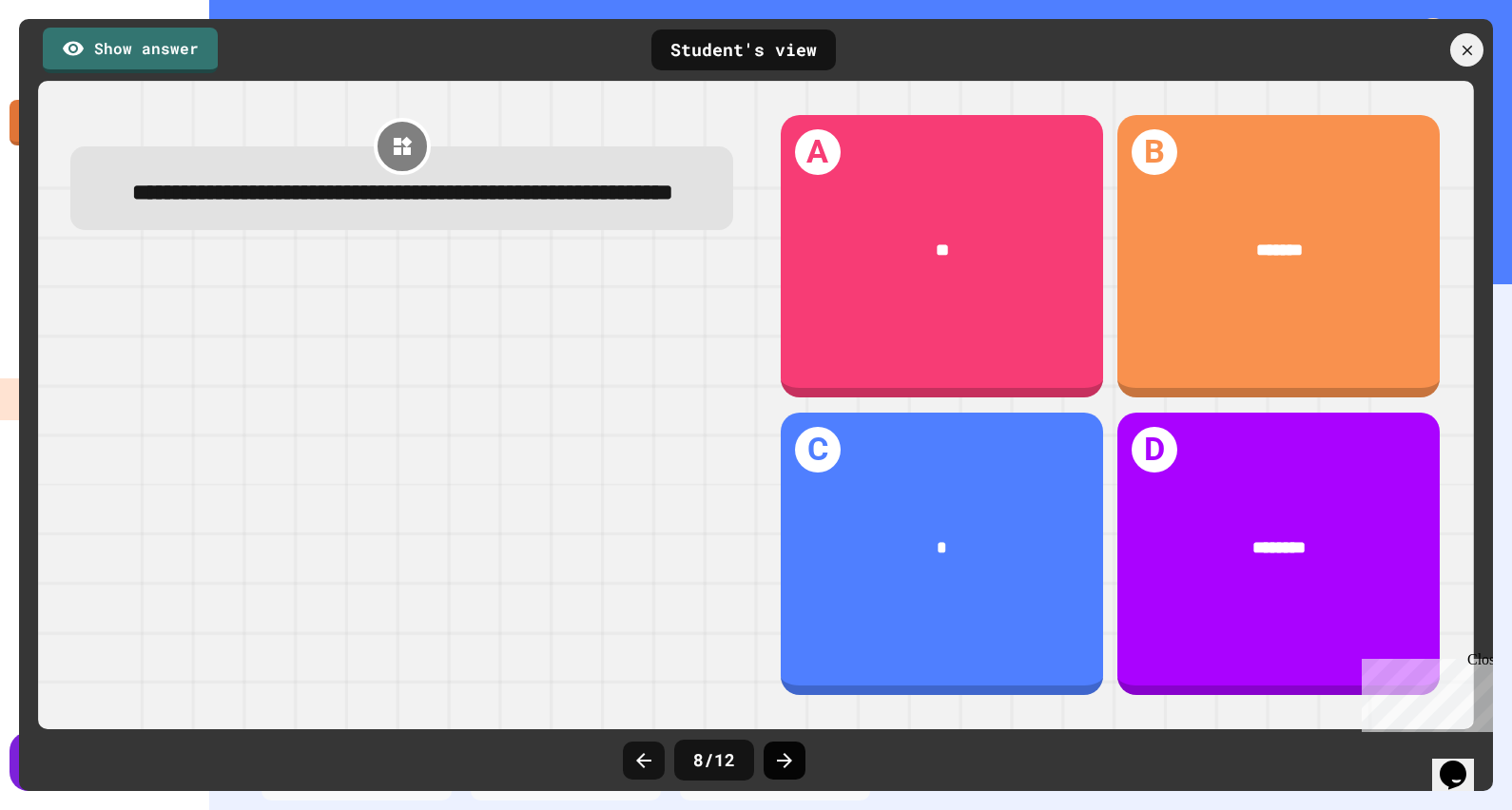
click at [779, 761] on icon at bounding box center [784, 761] width 15 height 15
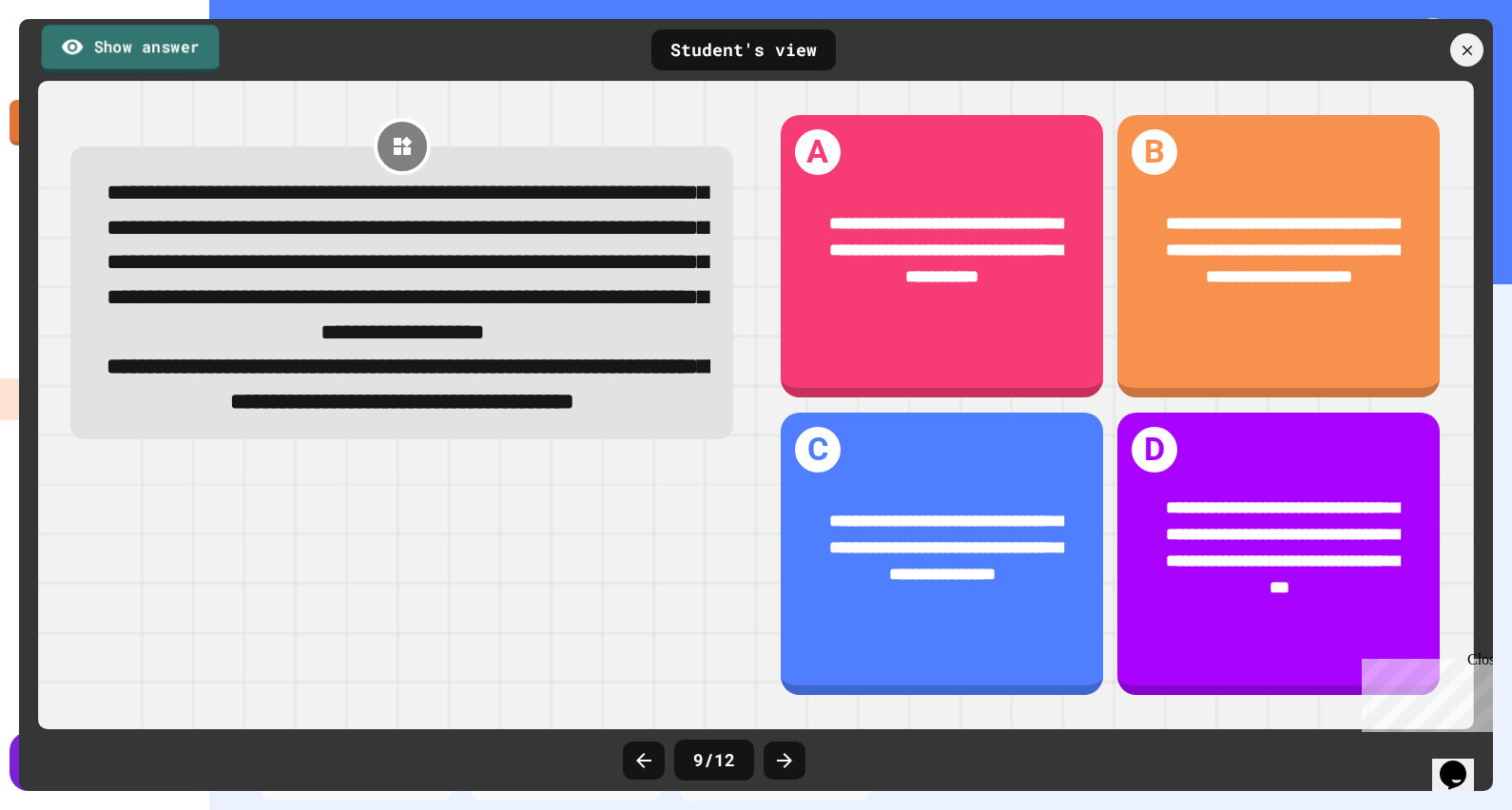
click at [150, 47] on link "Show answer" at bounding box center [130, 48] width 178 height 47
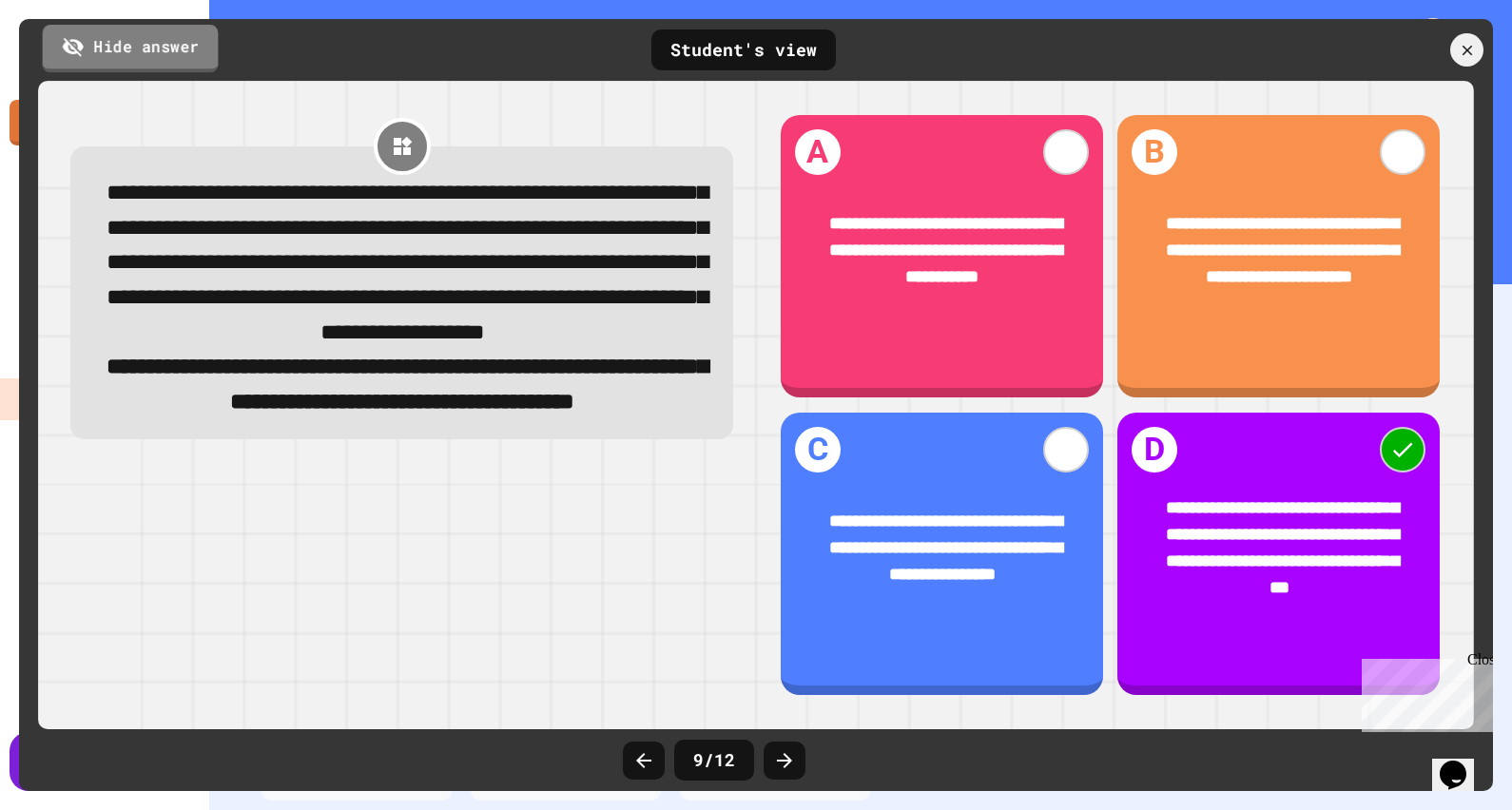
click at [151, 42] on link "Hide answer" at bounding box center [130, 48] width 176 height 47
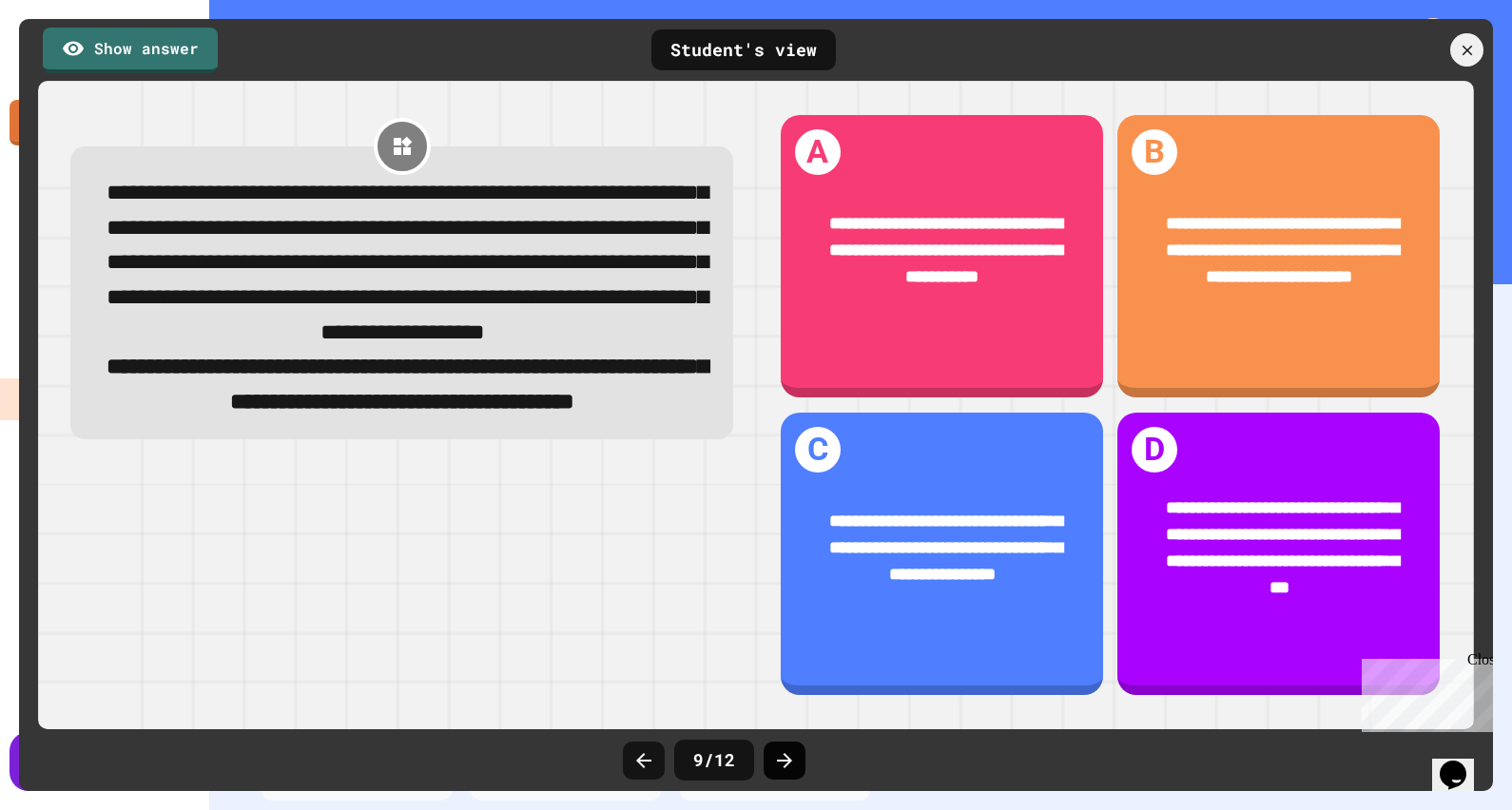
click at [789, 765] on icon at bounding box center [784, 761] width 23 height 23
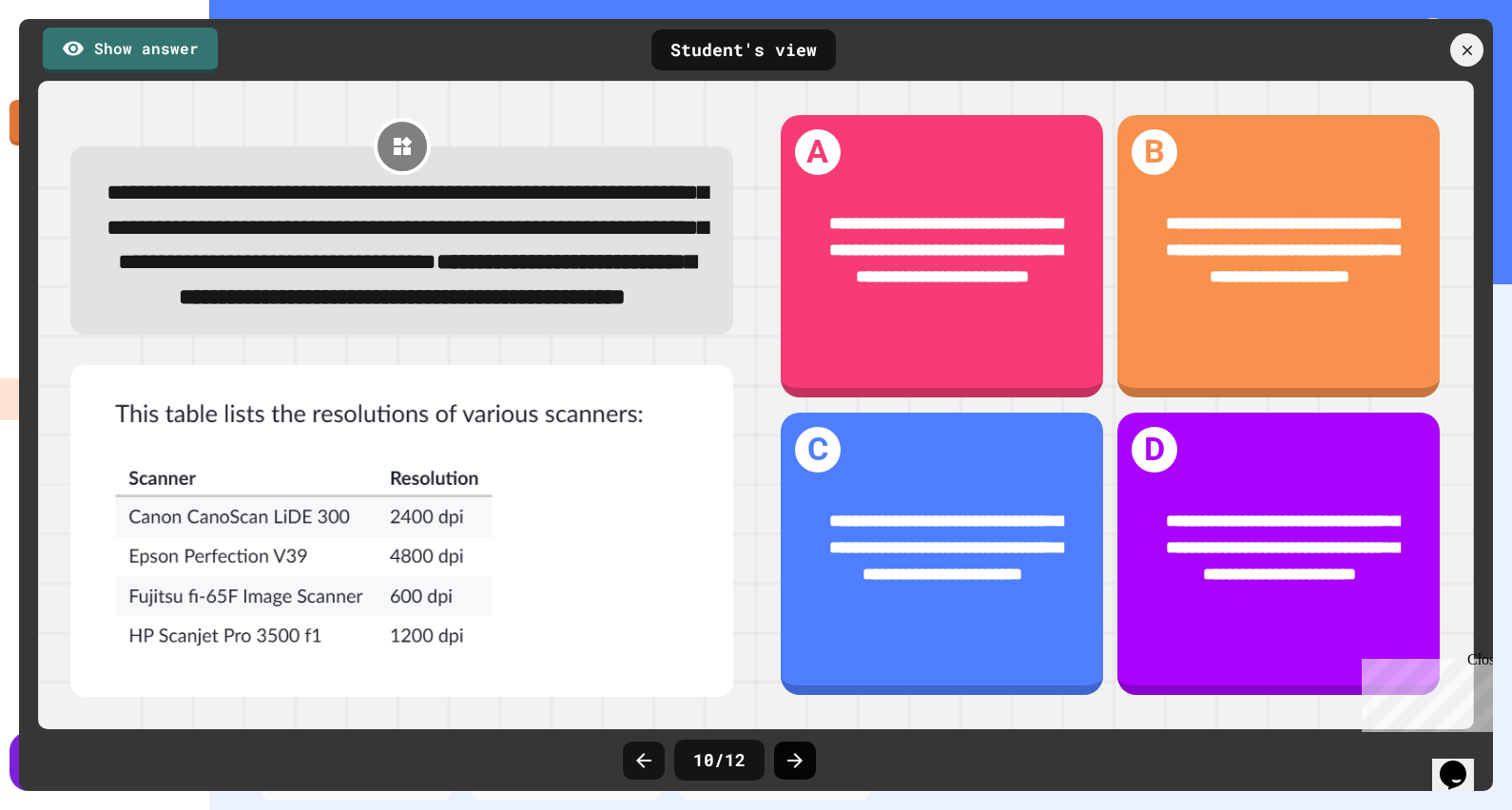
click at [800, 763] on icon at bounding box center [794, 761] width 23 height 23
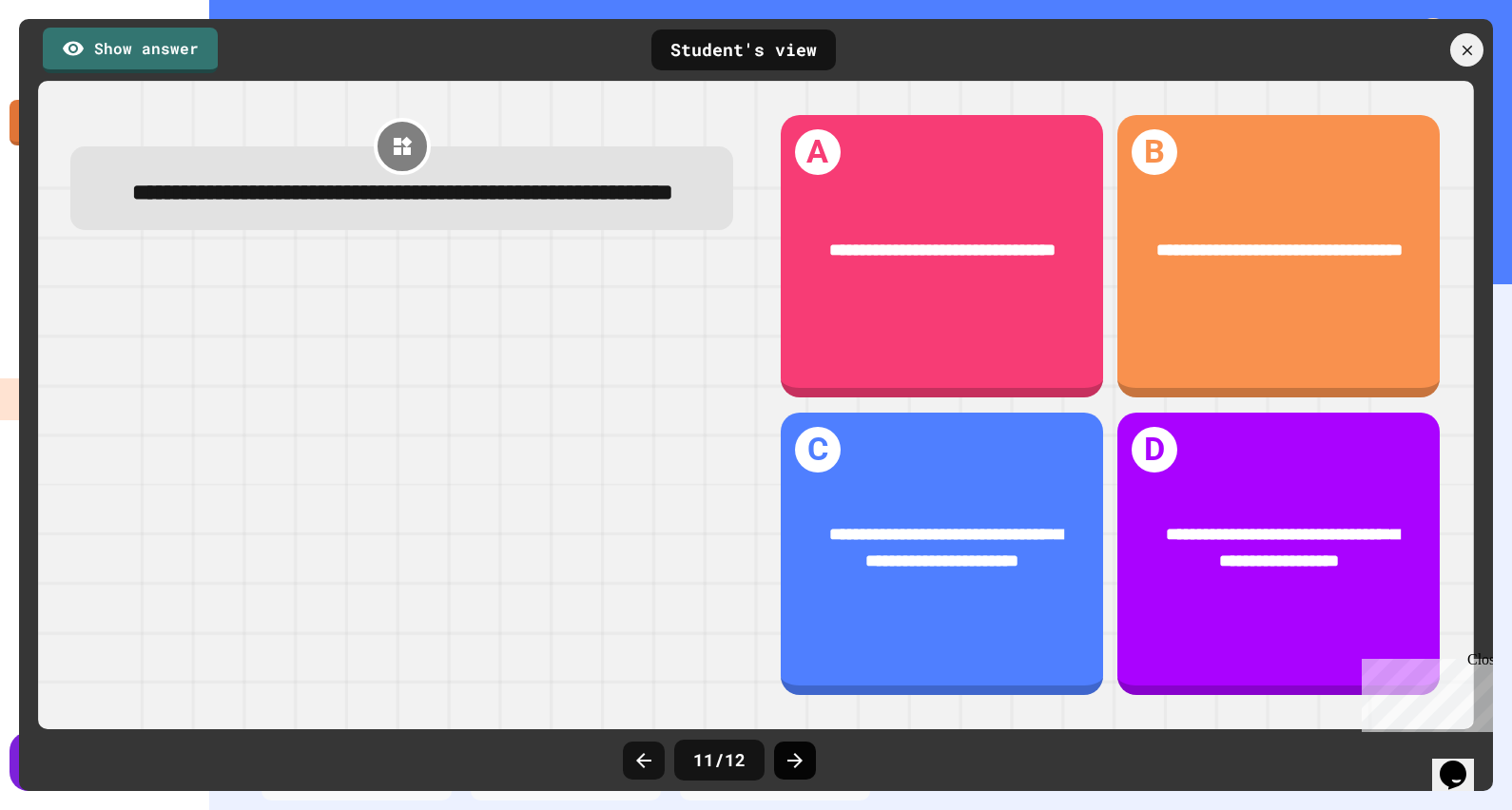
click at [796, 768] on icon at bounding box center [794, 761] width 23 height 23
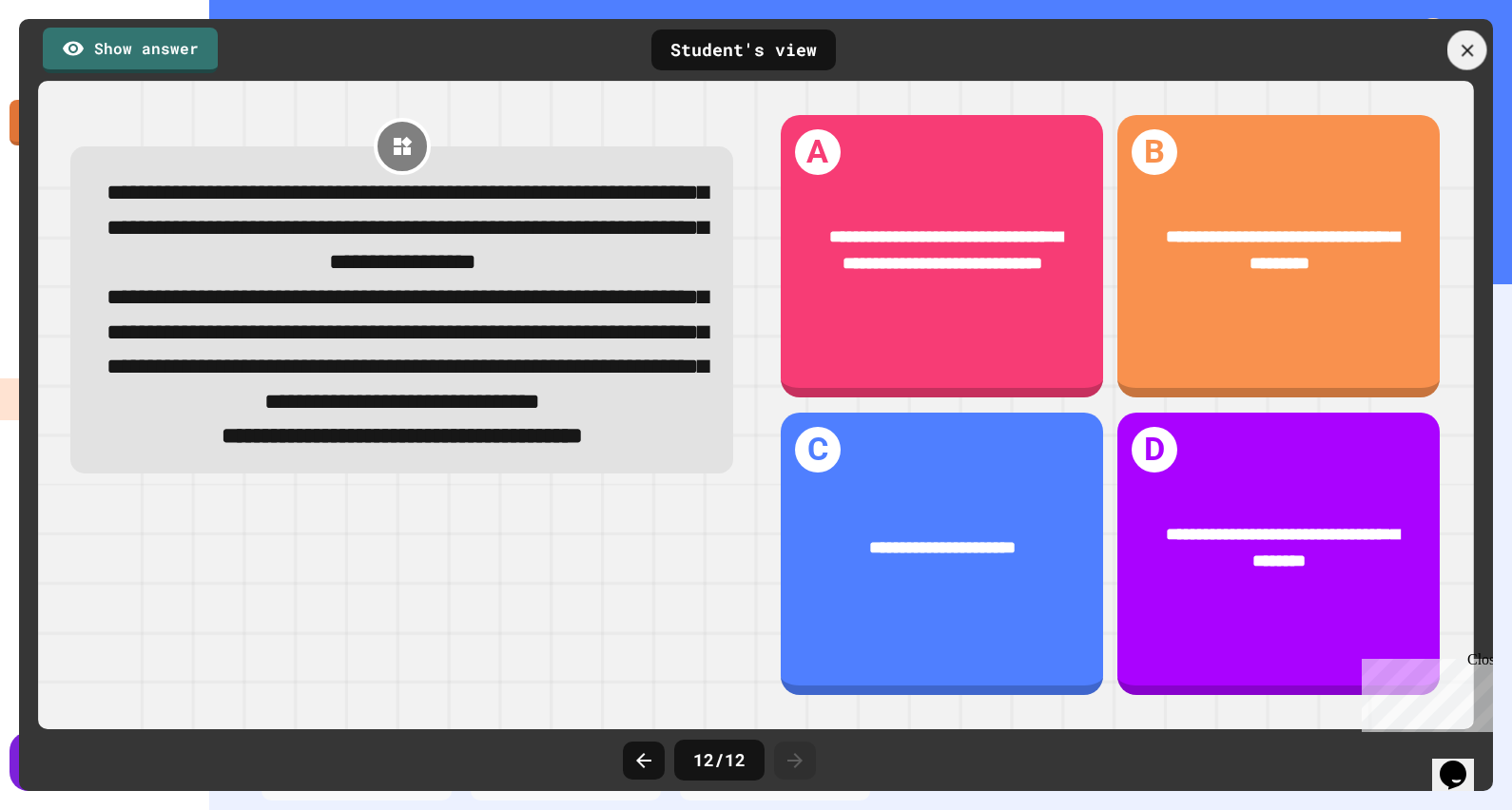
click at [1468, 39] on div at bounding box center [1467, 50] width 40 height 40
